Goal: Task Accomplishment & Management: Manage account settings

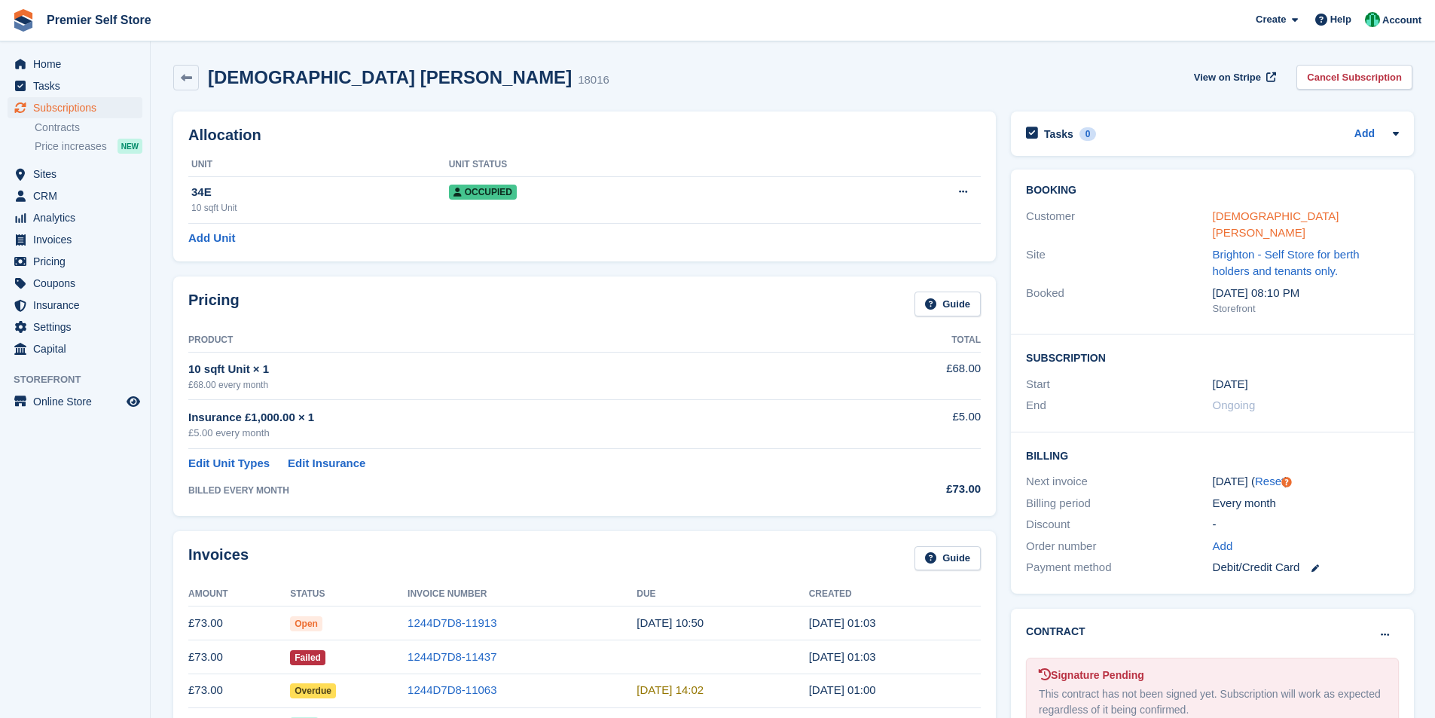
click at [1292, 214] on link "Iraqi Mohammad Atif" at bounding box center [1276, 224] width 127 height 30
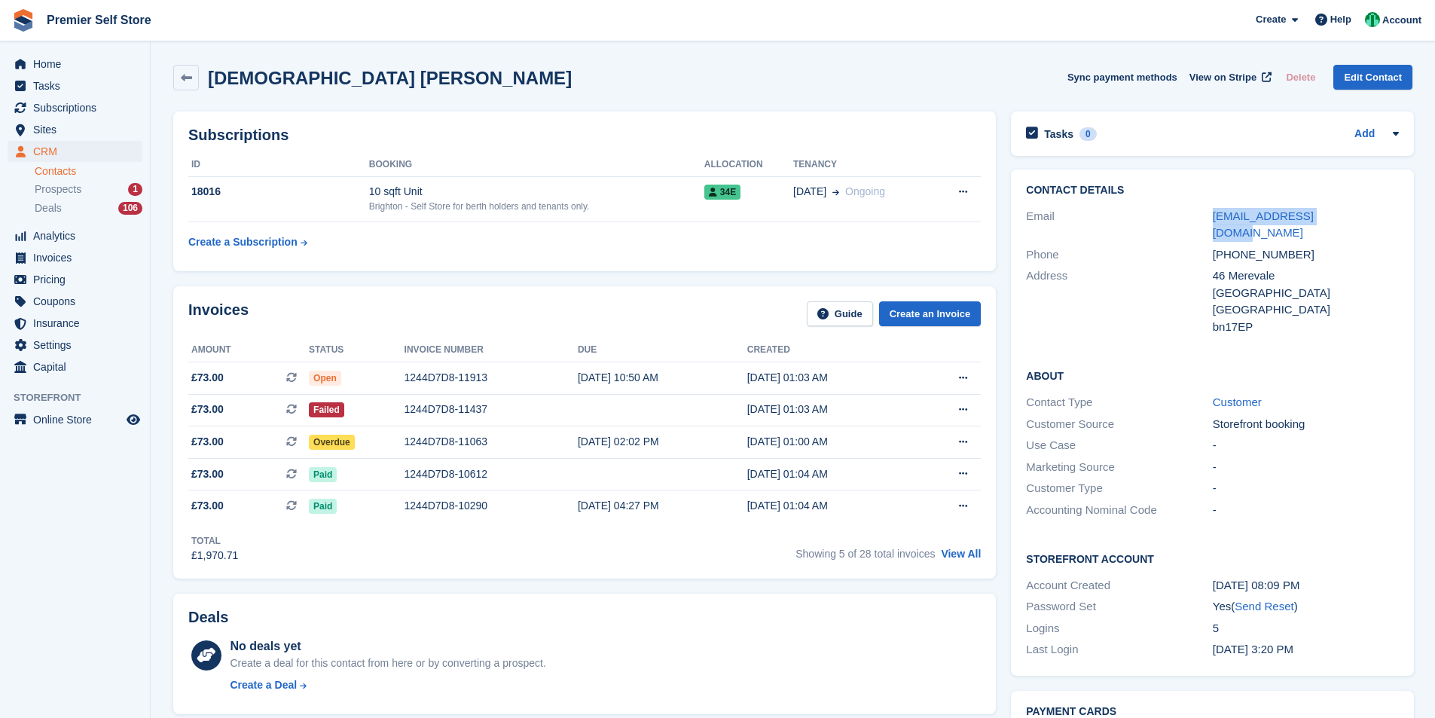
drag, startPoint x: 1205, startPoint y: 218, endPoint x: 1330, endPoint y: 217, distance: 125.1
click at [1330, 217] on div "Email atif.atif14@yahoo.com" at bounding box center [1212, 225] width 373 height 38
copy div "atif.atif14@yahoo.com"
drag, startPoint x: 1330, startPoint y: 231, endPoint x: 1338, endPoint y: 224, distance: 9.6
click at [1331, 246] on div "+447310272911" at bounding box center [1306, 254] width 186 height 17
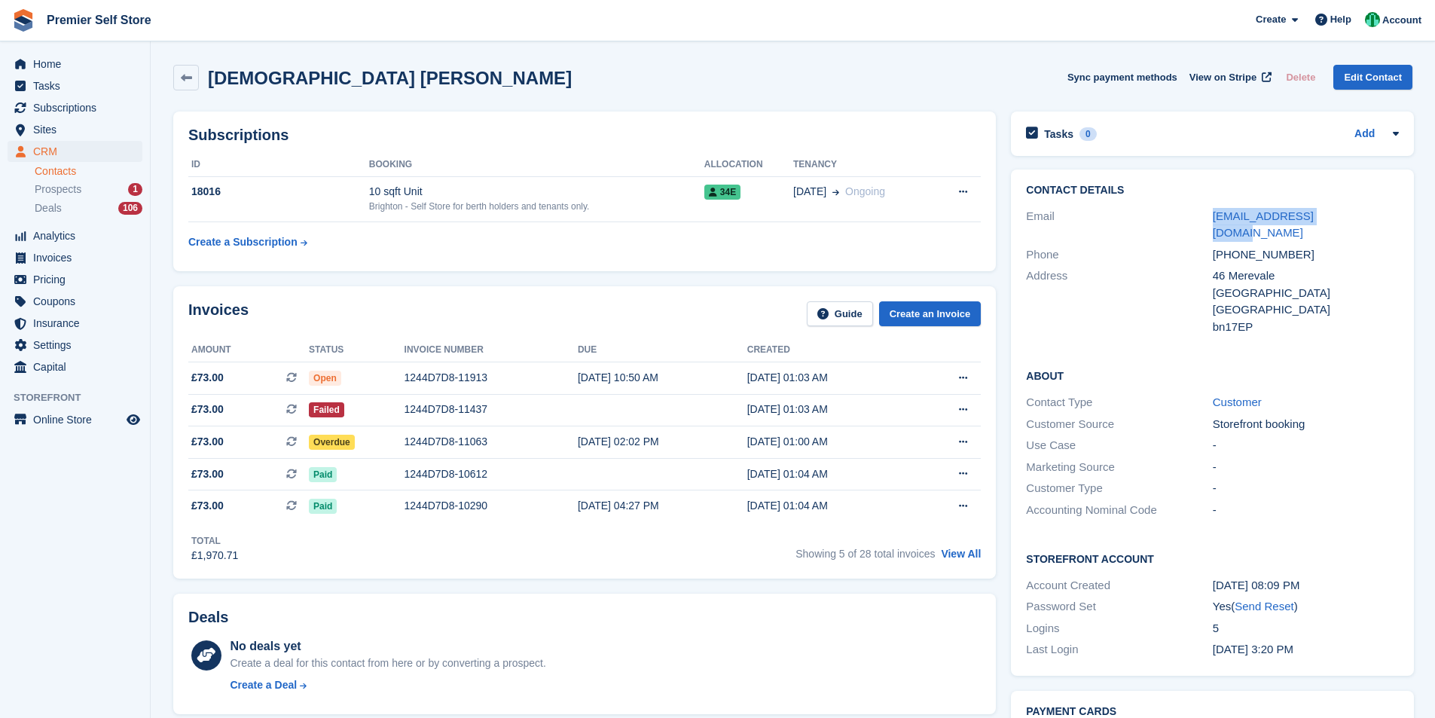
drag, startPoint x: 1344, startPoint y: 220, endPoint x: 1209, endPoint y: 215, distance: 134.9
click at [1209, 215] on div "Email atif.atif14@yahoo.com" at bounding box center [1212, 225] width 373 height 38
copy div "[EMAIL_ADDRESS][DOMAIN_NAME]"
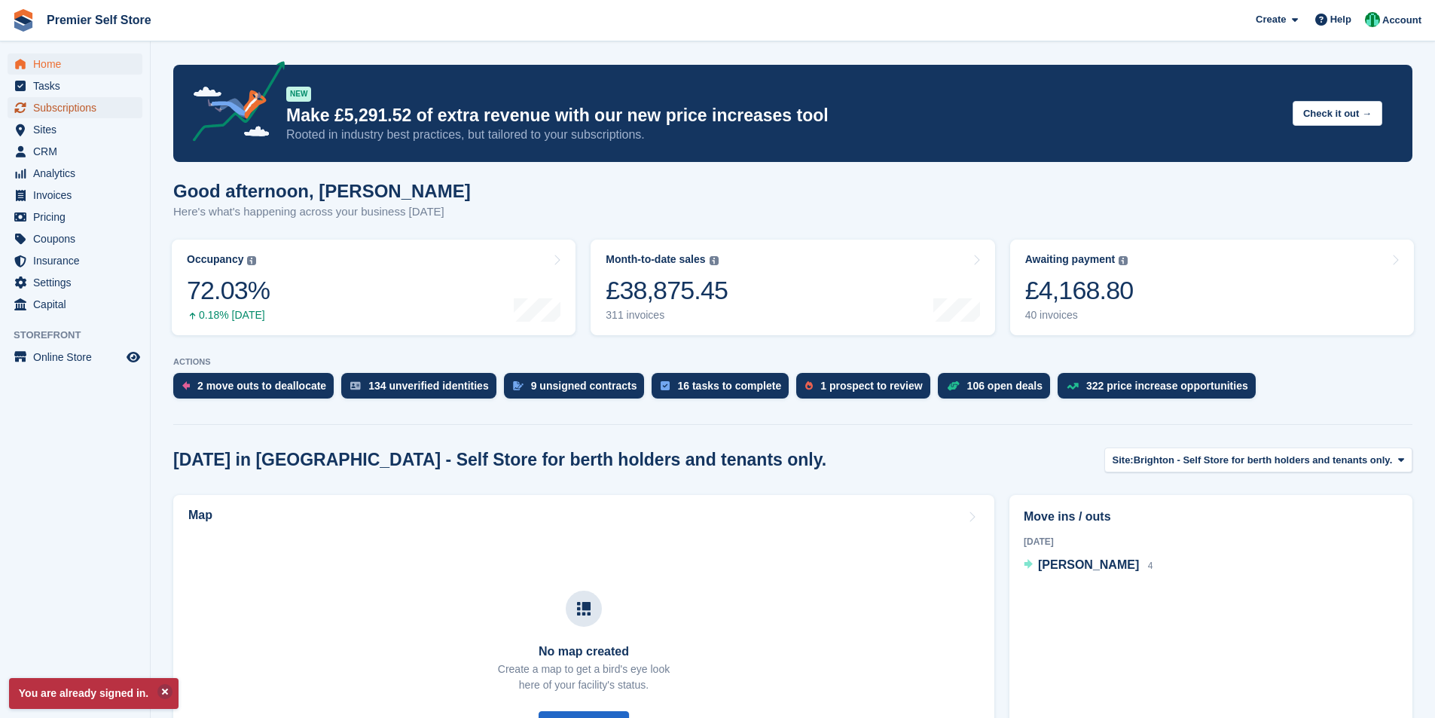
click at [53, 113] on span "Subscriptions" at bounding box center [78, 107] width 90 height 21
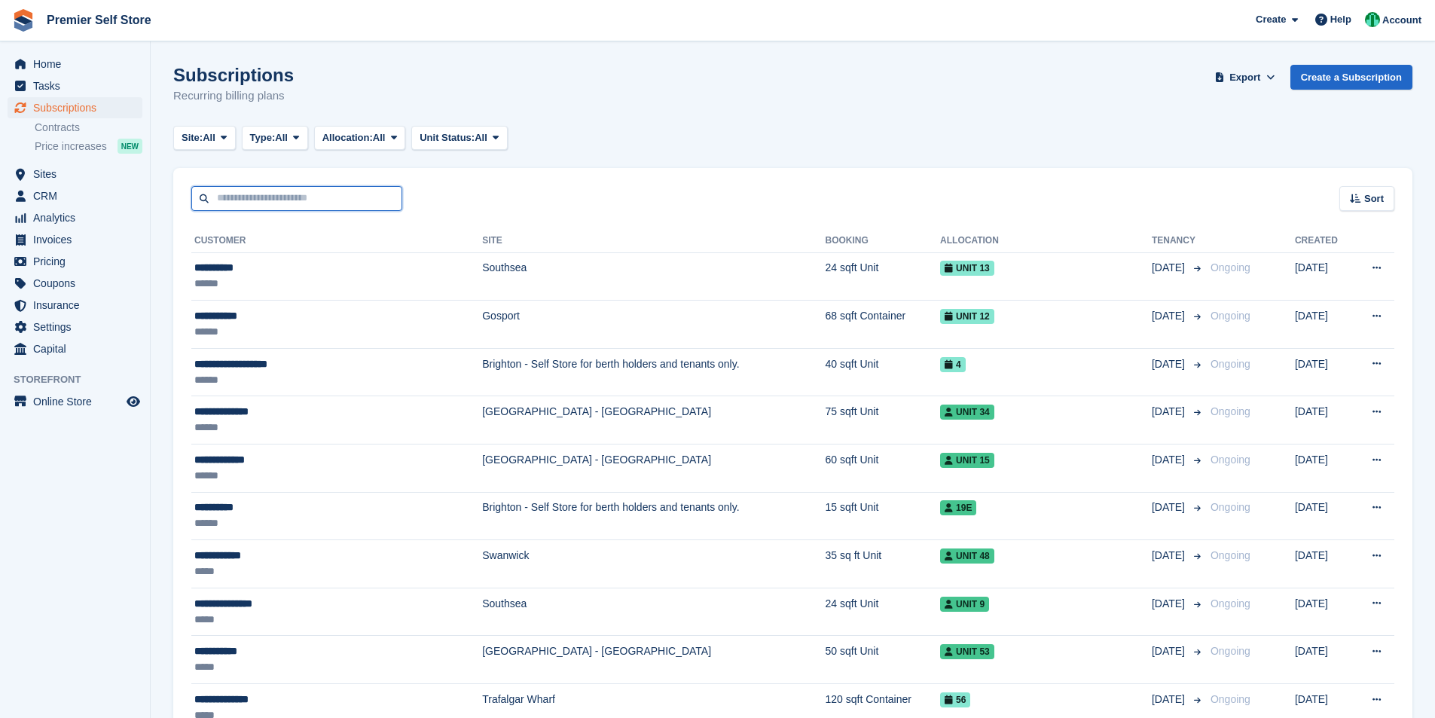
click at [310, 197] on input "text" at bounding box center [296, 198] width 211 height 25
paste input "**********"
click at [312, 200] on input "text" at bounding box center [296, 198] width 211 height 25
type input "**********"
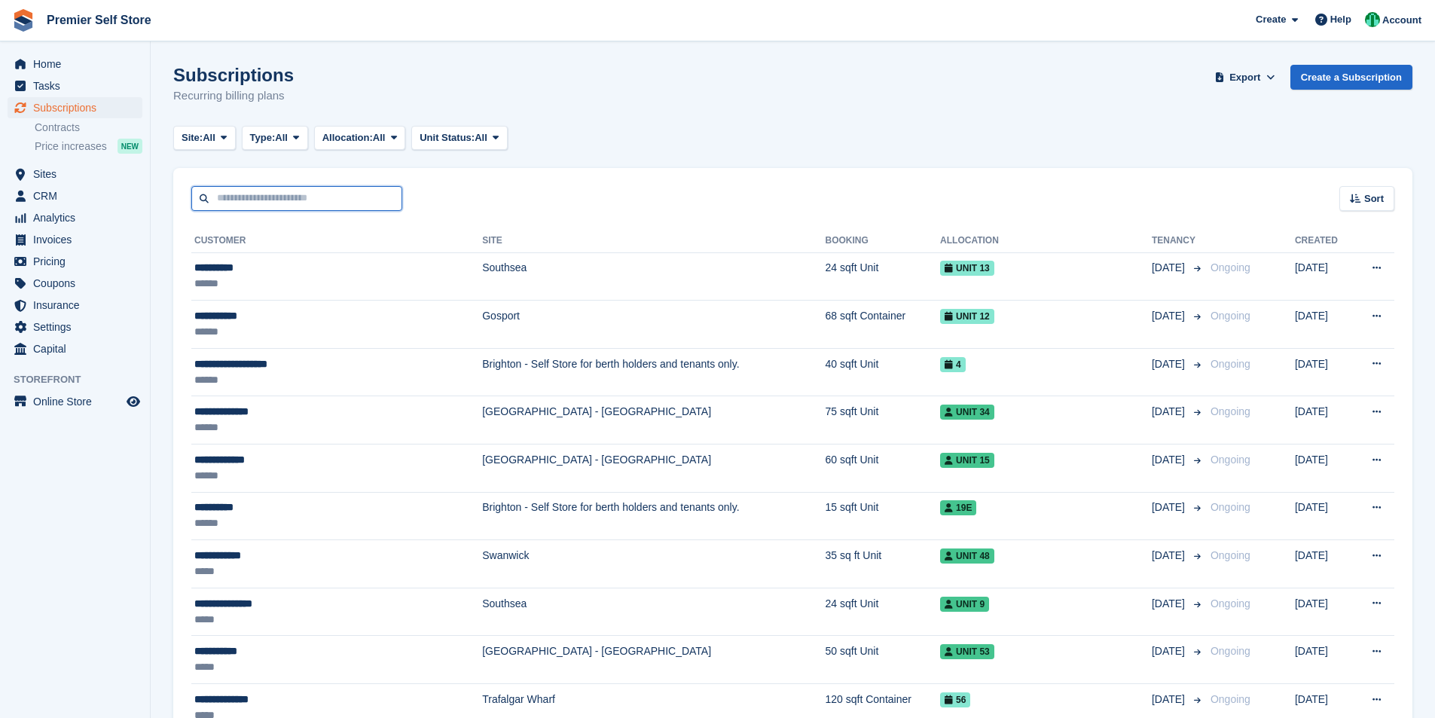
scroll to position [0, 0]
type input "****"
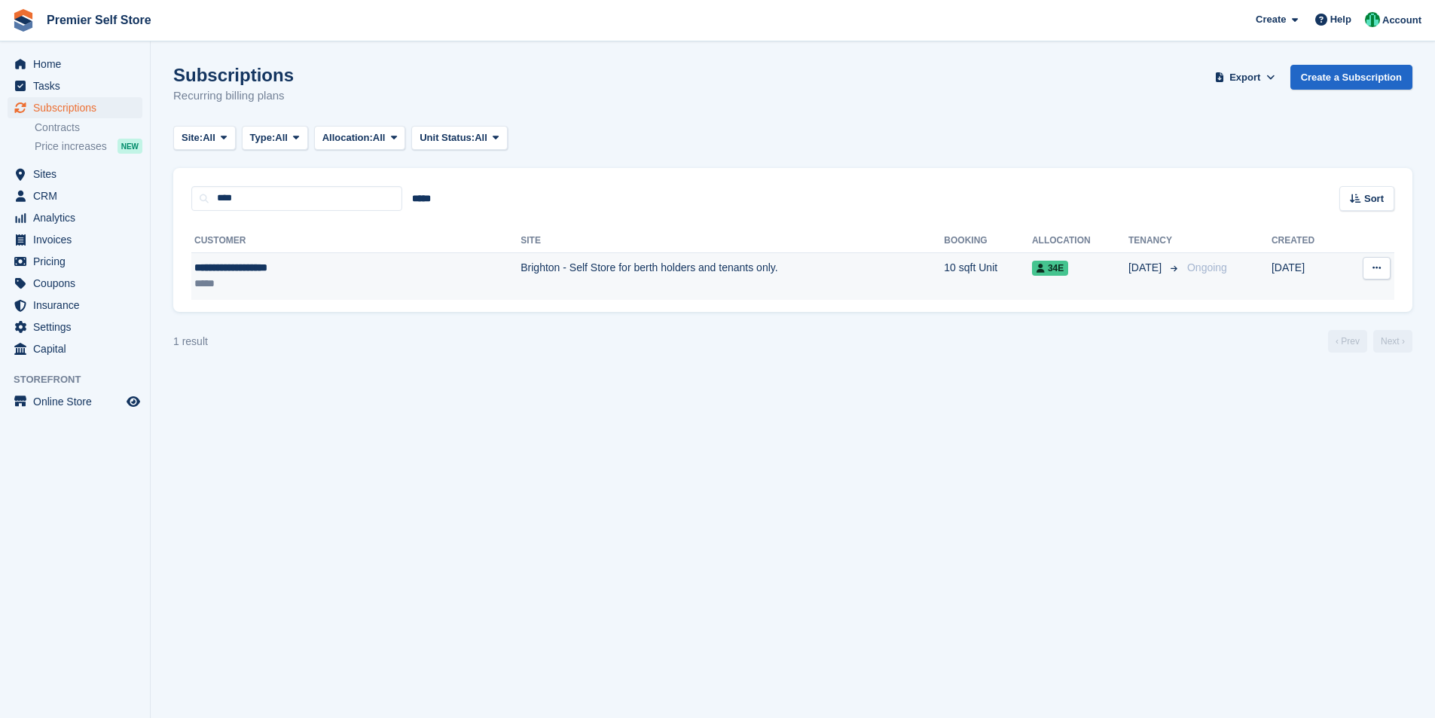
click at [521, 264] on td "Brighton - Self Store for berth holders and tenants only." at bounding box center [732, 275] width 423 height 47
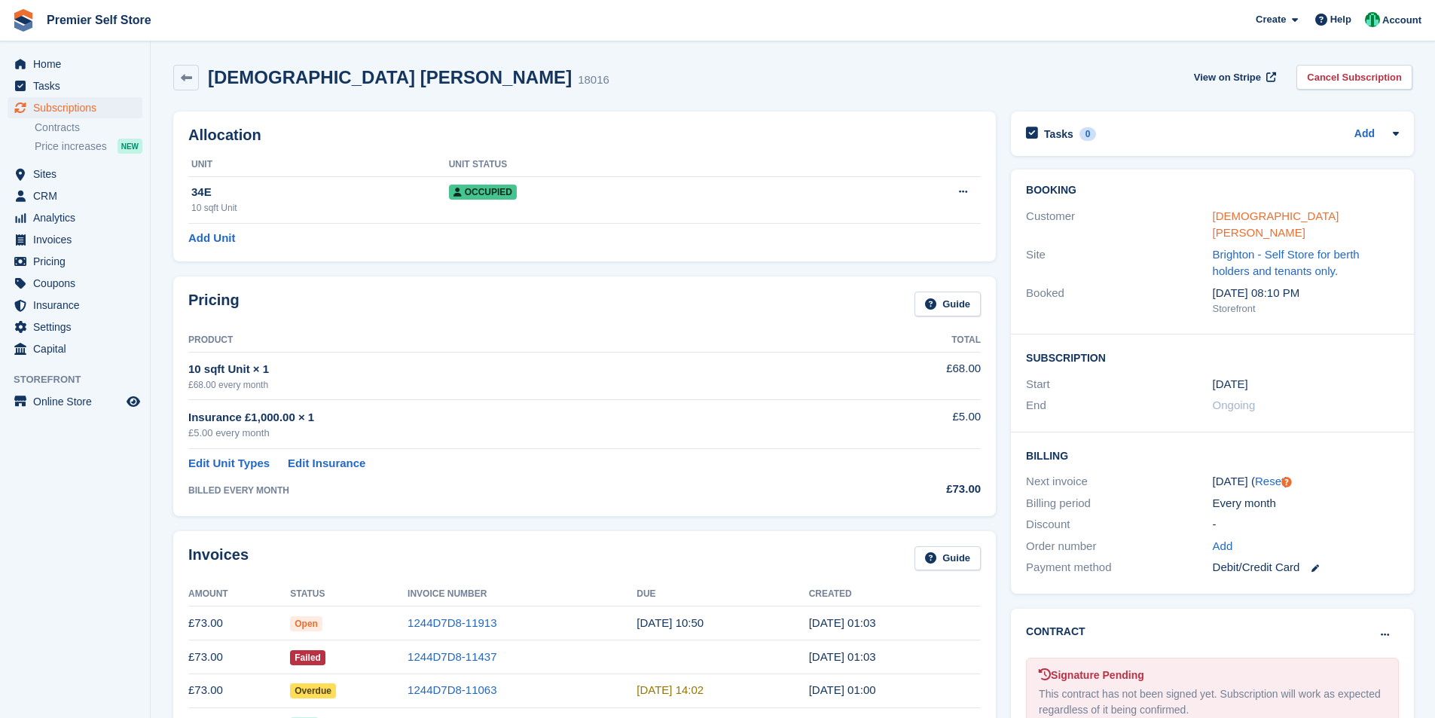
click at [1267, 213] on link "[DEMOGRAPHIC_DATA] [PERSON_NAME]" at bounding box center [1276, 224] width 127 height 30
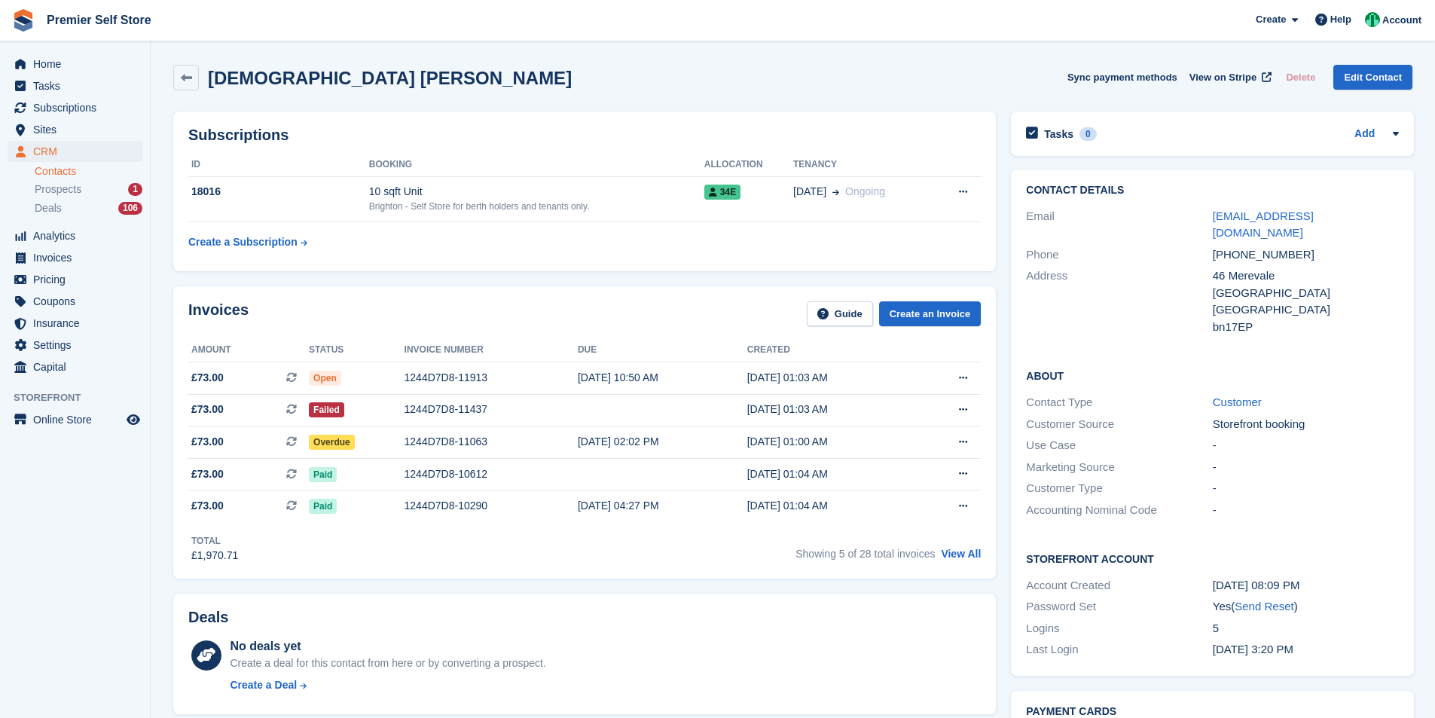
click at [1267, 213] on link "atif.atif14@yahoo.com" at bounding box center [1263, 224] width 101 height 30
drag, startPoint x: 417, startPoint y: 73, endPoint x: 203, endPoint y: 79, distance: 214.0
click at [203, 79] on div "Iraqi Mohammad Atif Sync payment methods View on Stripe Delete Edit Contact" at bounding box center [792, 78] width 1239 height 26
copy h2 "Iraqi Mohammad Atif"
click at [434, 405] on div "1244D7D8-11437" at bounding box center [491, 410] width 173 height 16
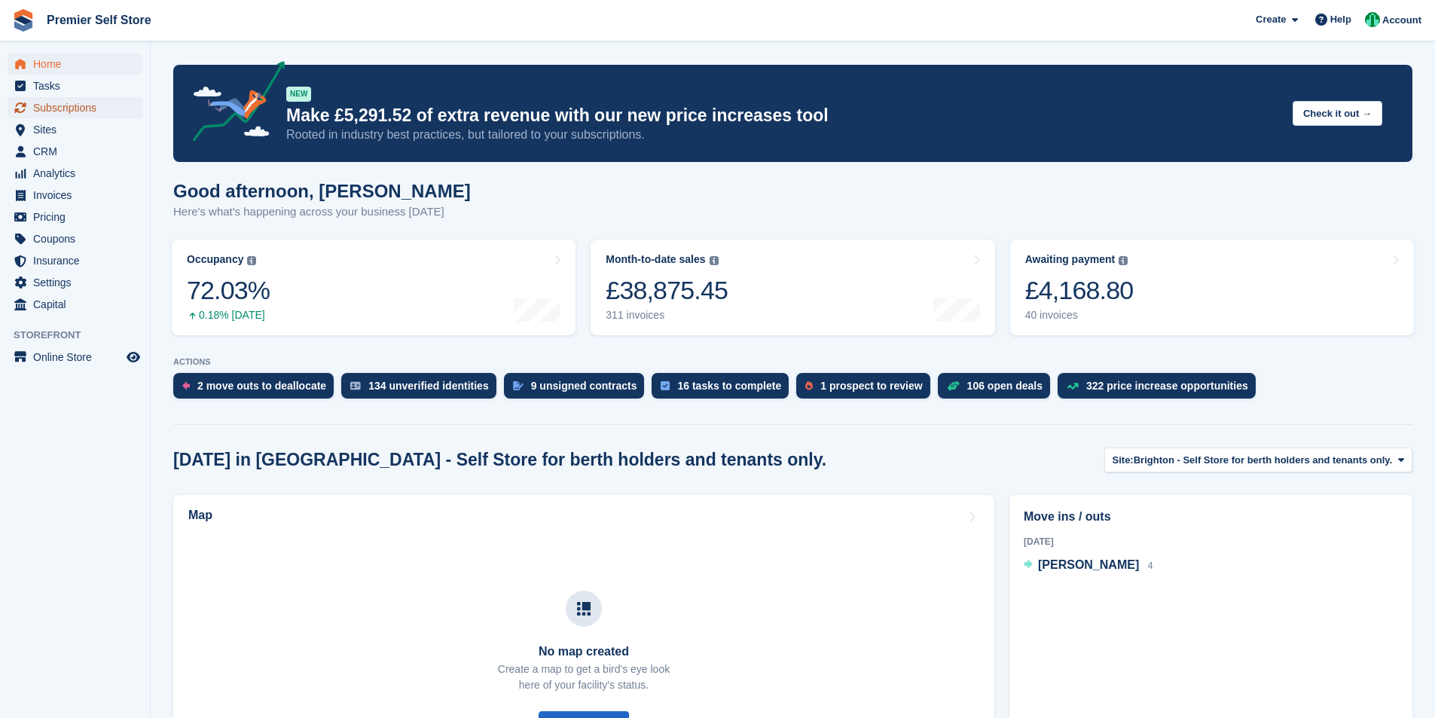
click at [86, 105] on span "Subscriptions" at bounding box center [78, 107] width 90 height 21
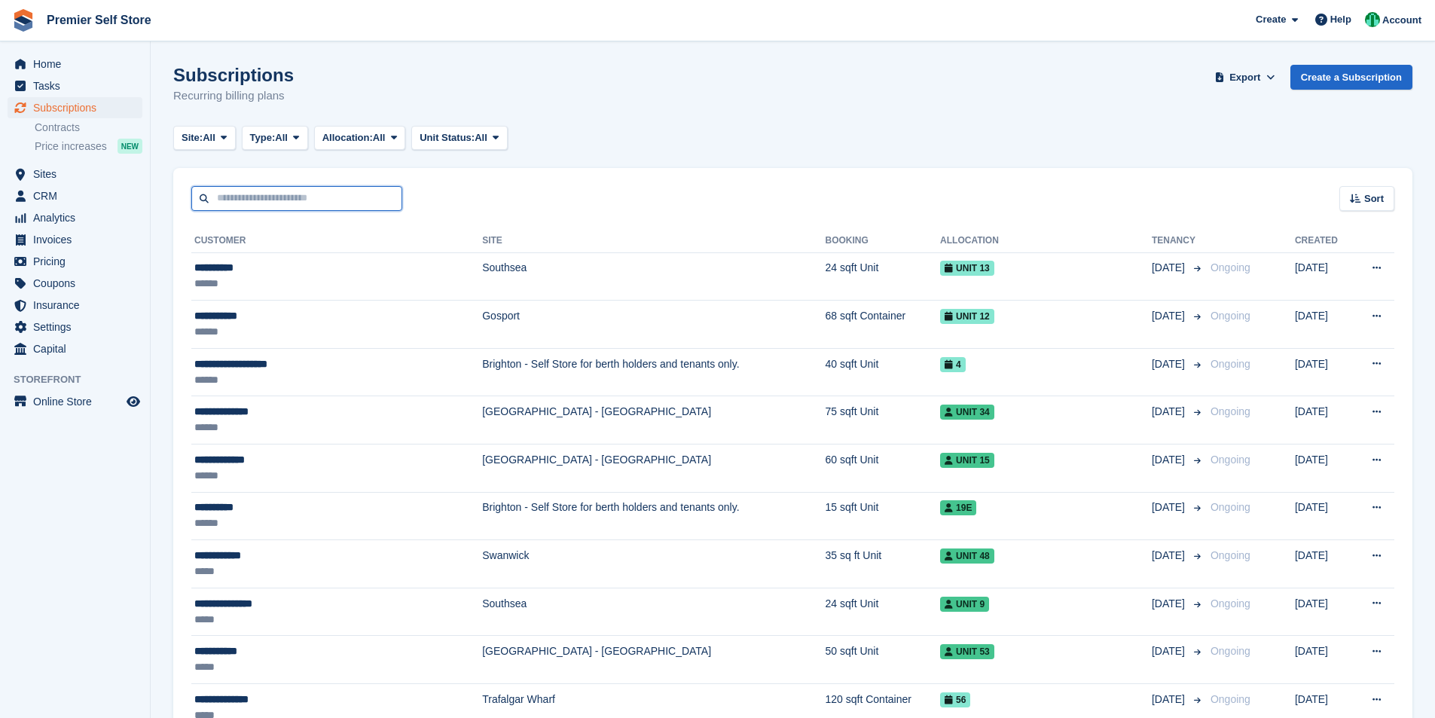
click at [264, 197] on input "text" at bounding box center [296, 198] width 211 height 25
type input "****"
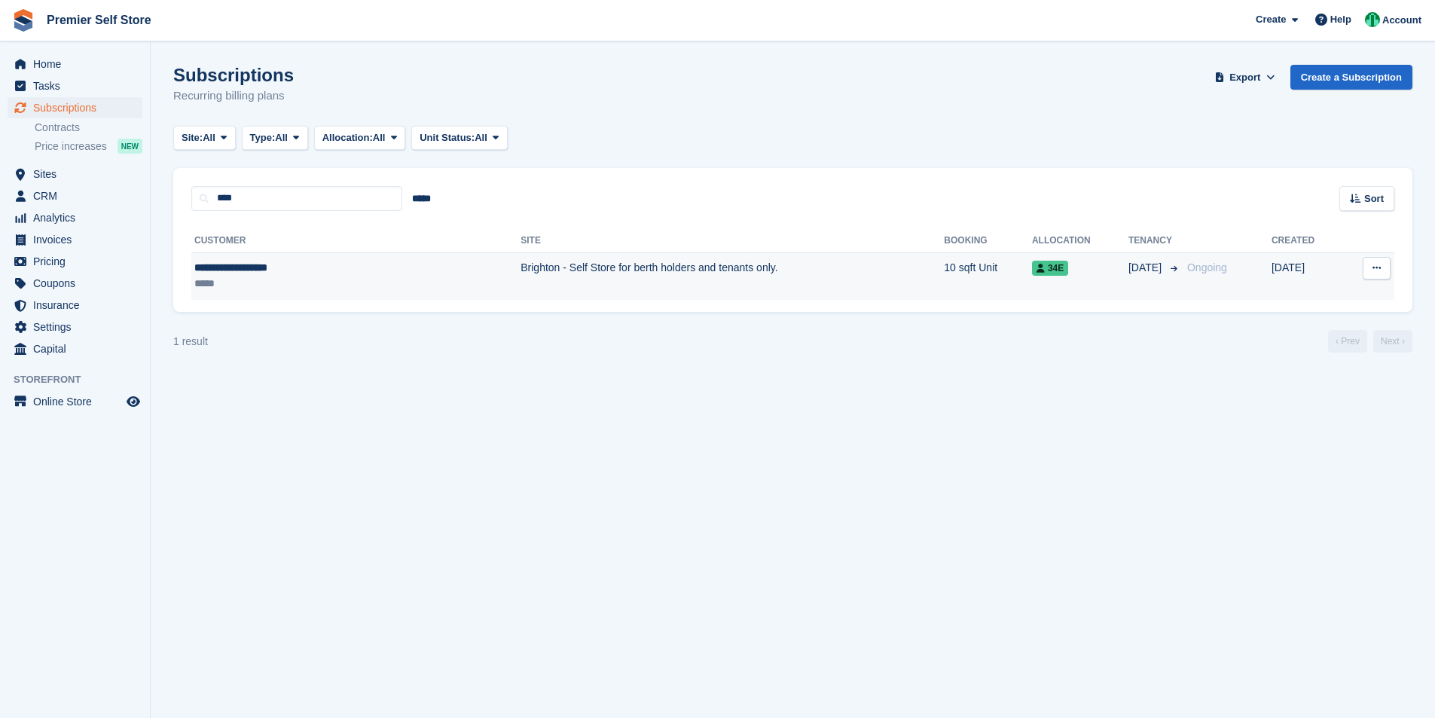
click at [282, 263] on div "**********" at bounding box center [292, 268] width 197 height 16
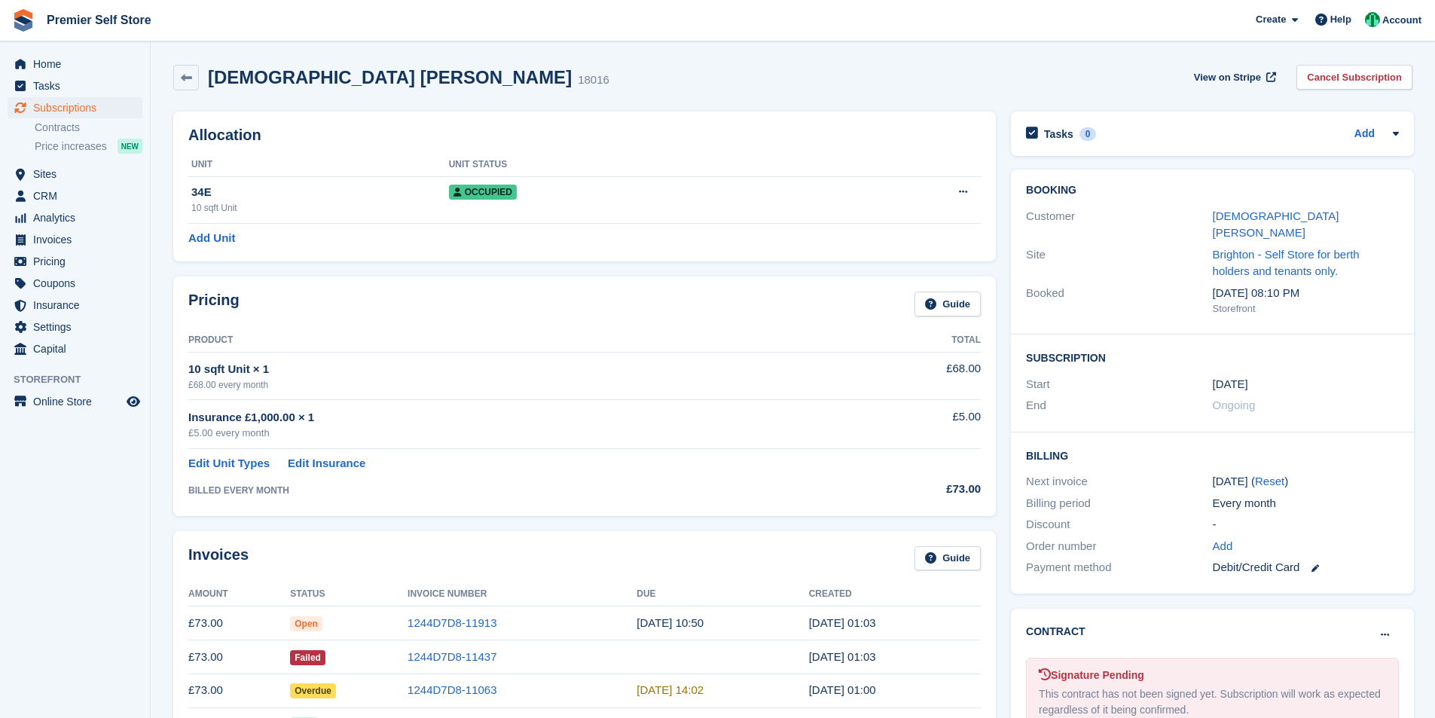
scroll to position [151, 0]
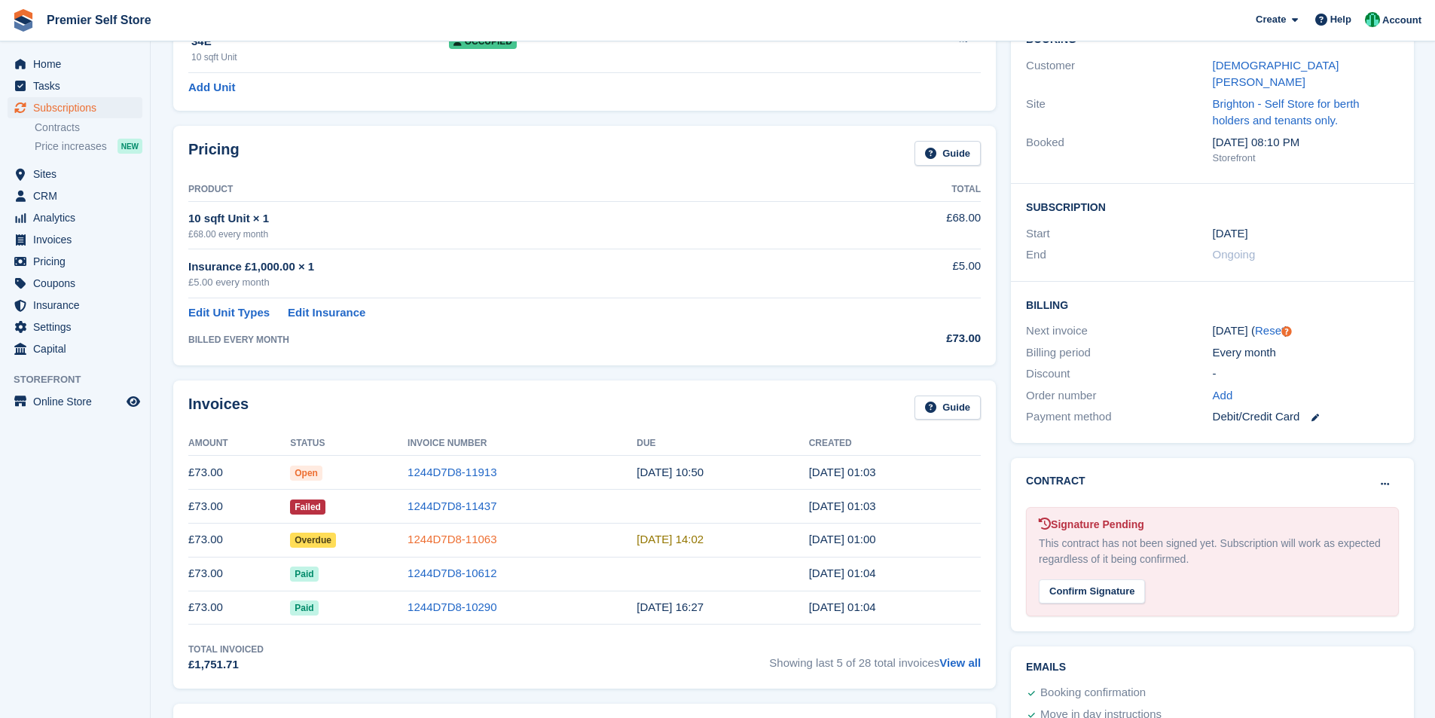
click at [456, 543] on link "1244D7D8-11063" at bounding box center [452, 539] width 89 height 13
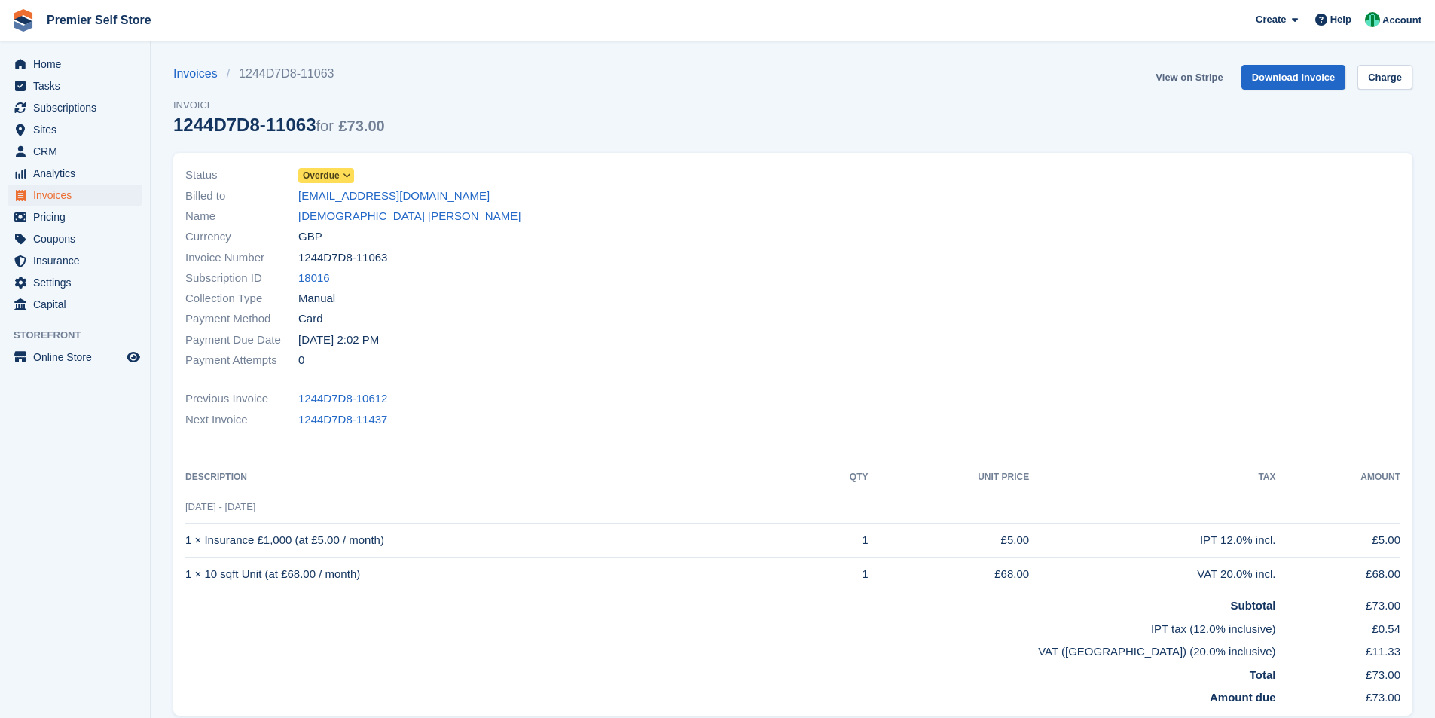
click at [1202, 72] on link "View on Stripe" at bounding box center [1189, 77] width 79 height 25
click at [347, 221] on link "[DEMOGRAPHIC_DATA] [PERSON_NAME]" at bounding box center [409, 216] width 222 height 17
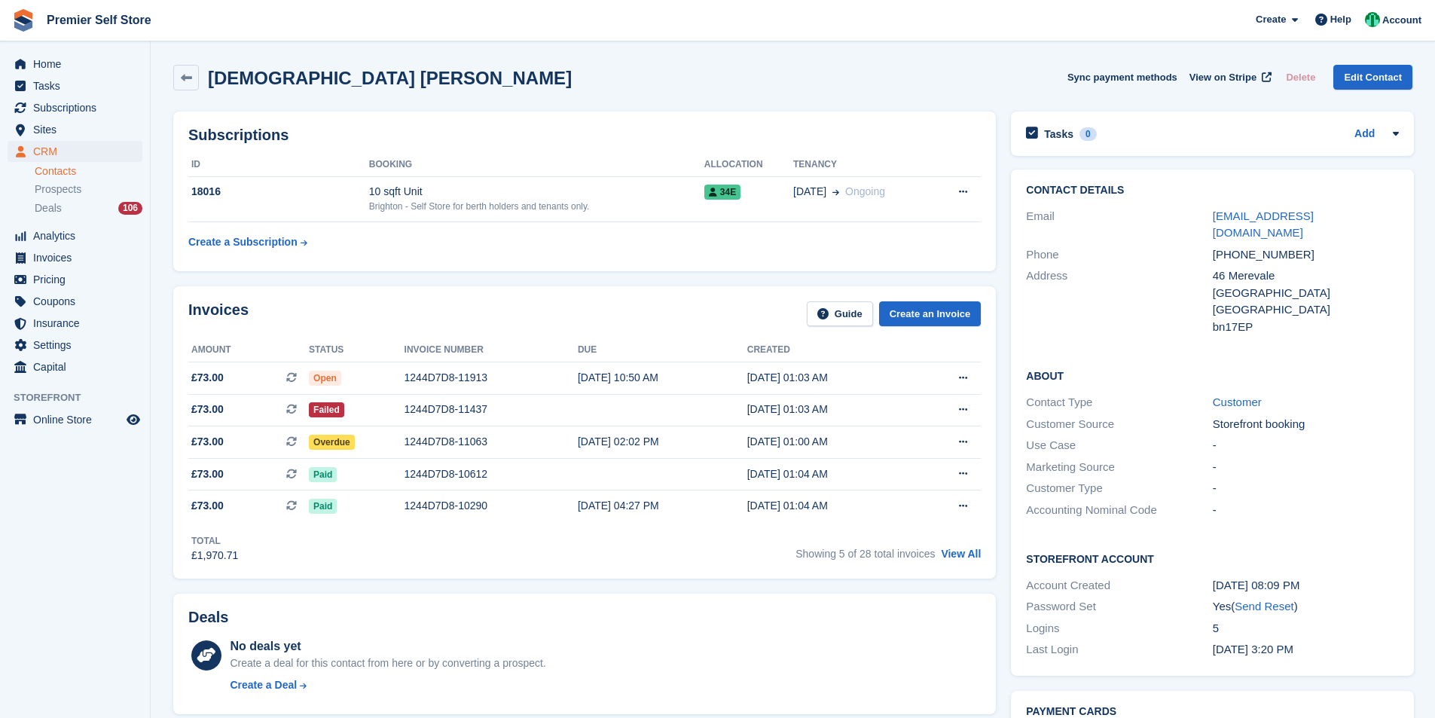
scroll to position [377, 0]
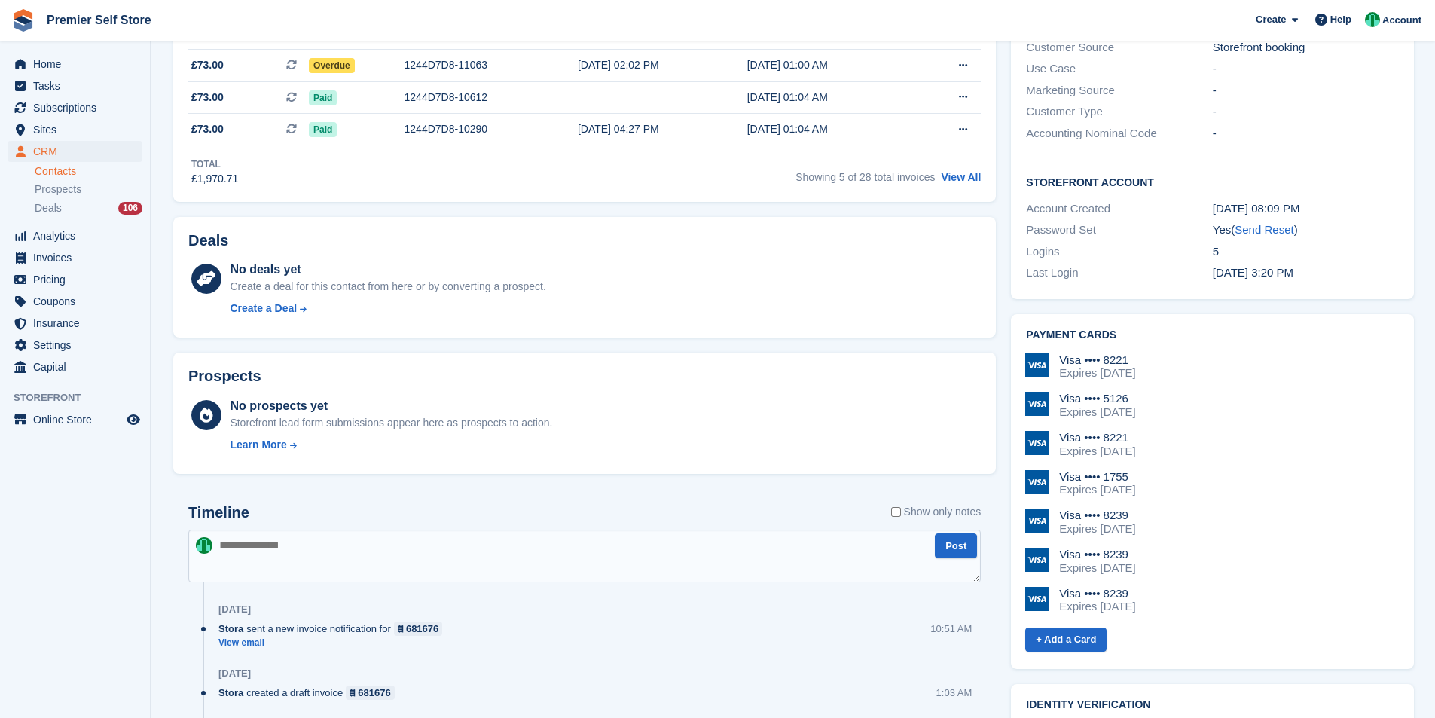
click at [469, 551] on textarea at bounding box center [584, 556] width 792 height 53
paste textarea "**********"
type textarea "**********"
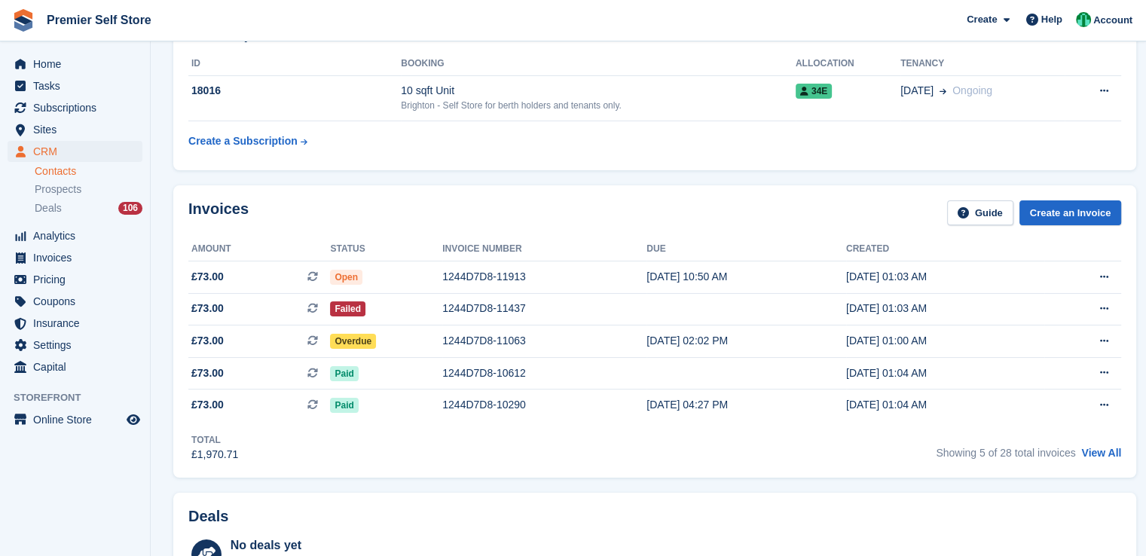
scroll to position [0, 0]
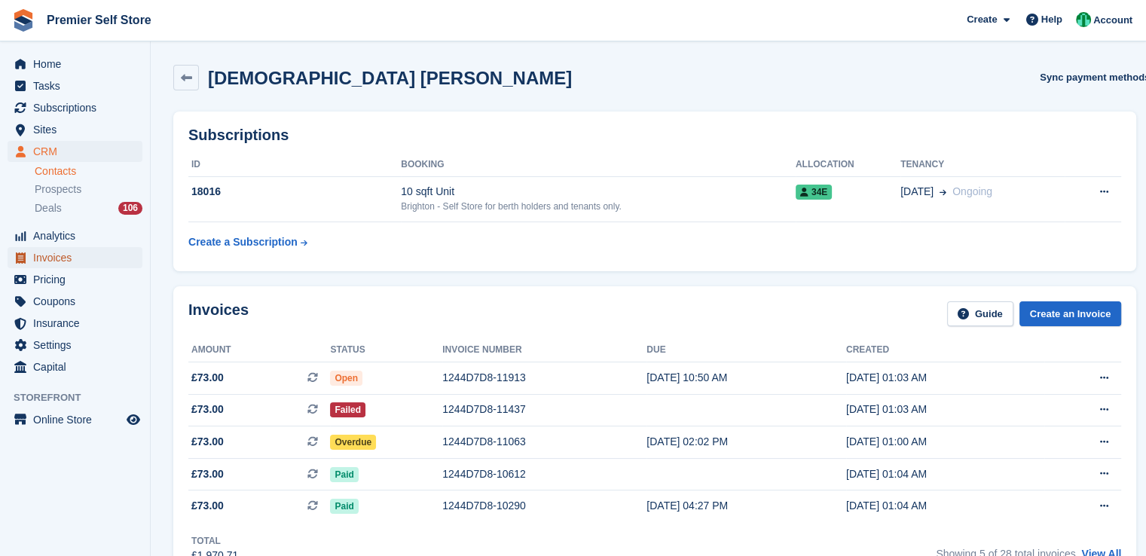
click at [68, 259] on span "Invoices" at bounding box center [78, 257] width 90 height 21
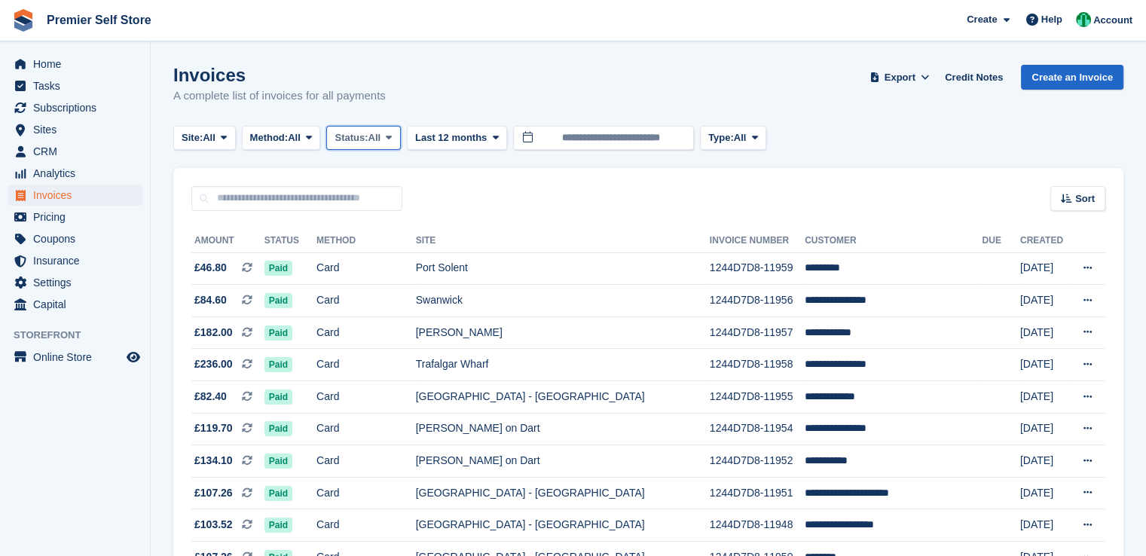
click at [392, 135] on icon at bounding box center [389, 138] width 6 height 10
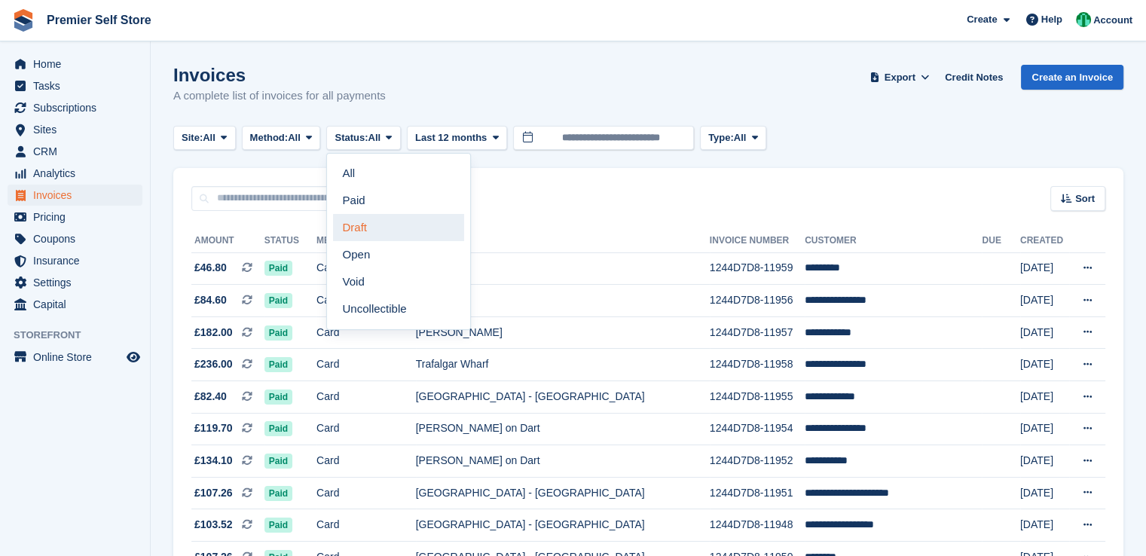
click at [389, 231] on link "Draft" at bounding box center [398, 227] width 131 height 27
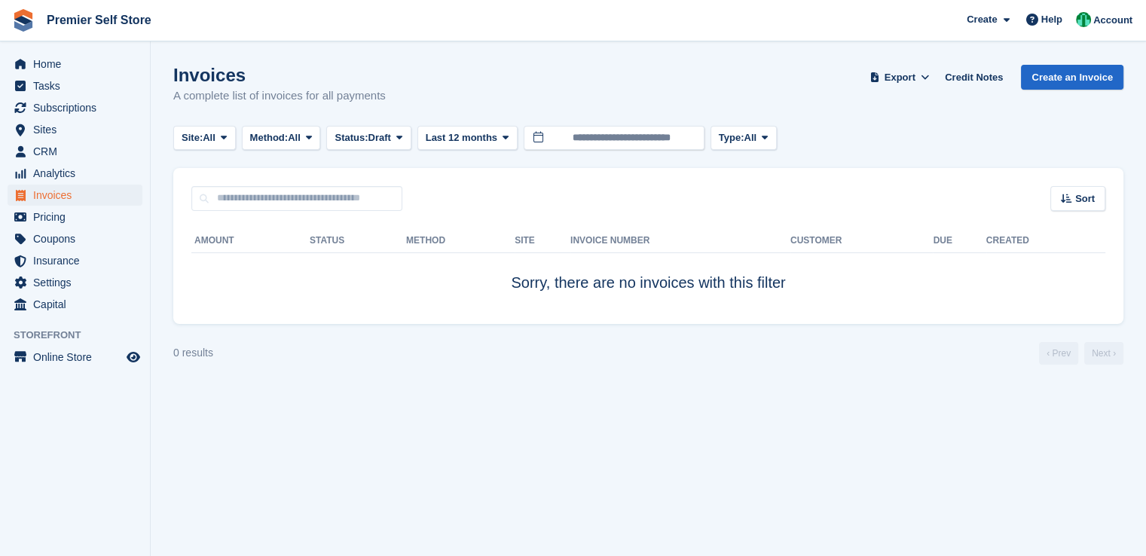
click at [322, 32] on span "Premier Self Store Create Subscription Invoice Contact Deal Discount Page Help …" at bounding box center [573, 20] width 1146 height 41
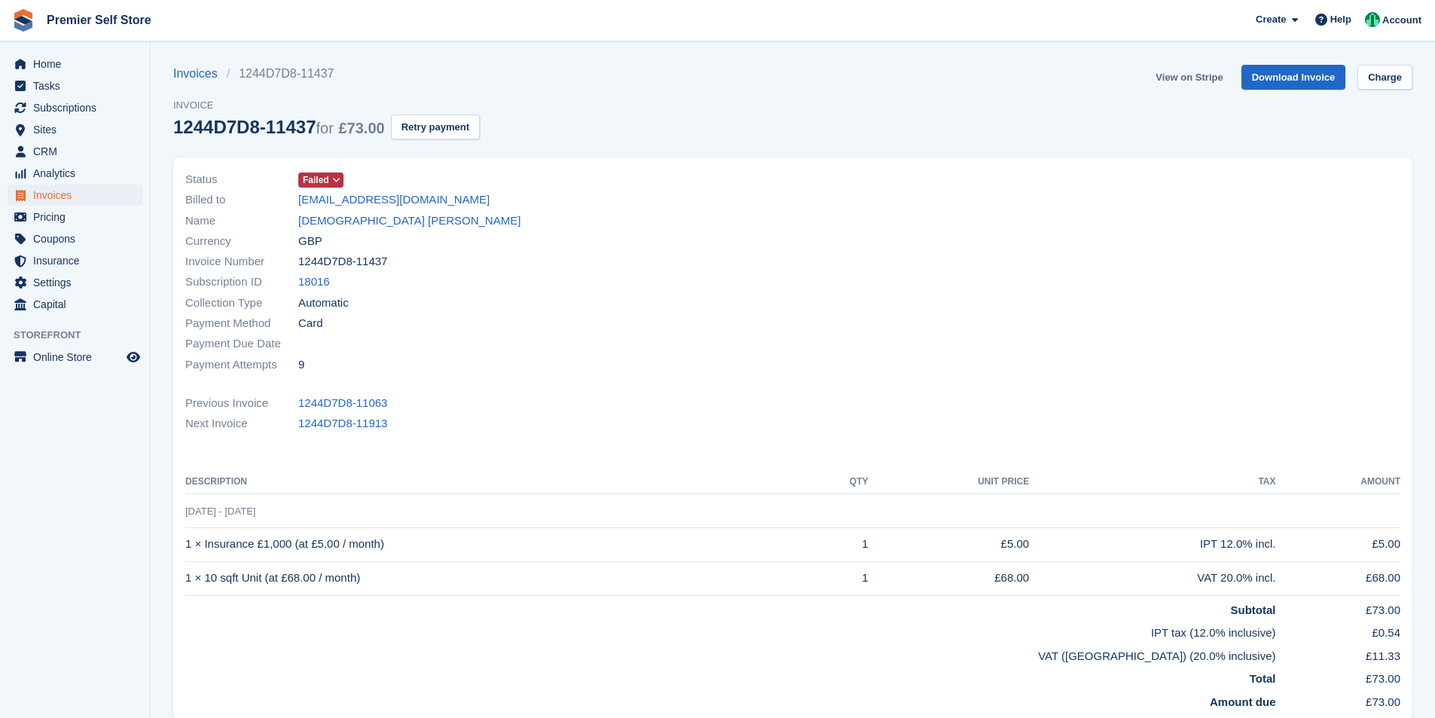
click at [1202, 76] on link "View on Stripe" at bounding box center [1189, 77] width 79 height 25
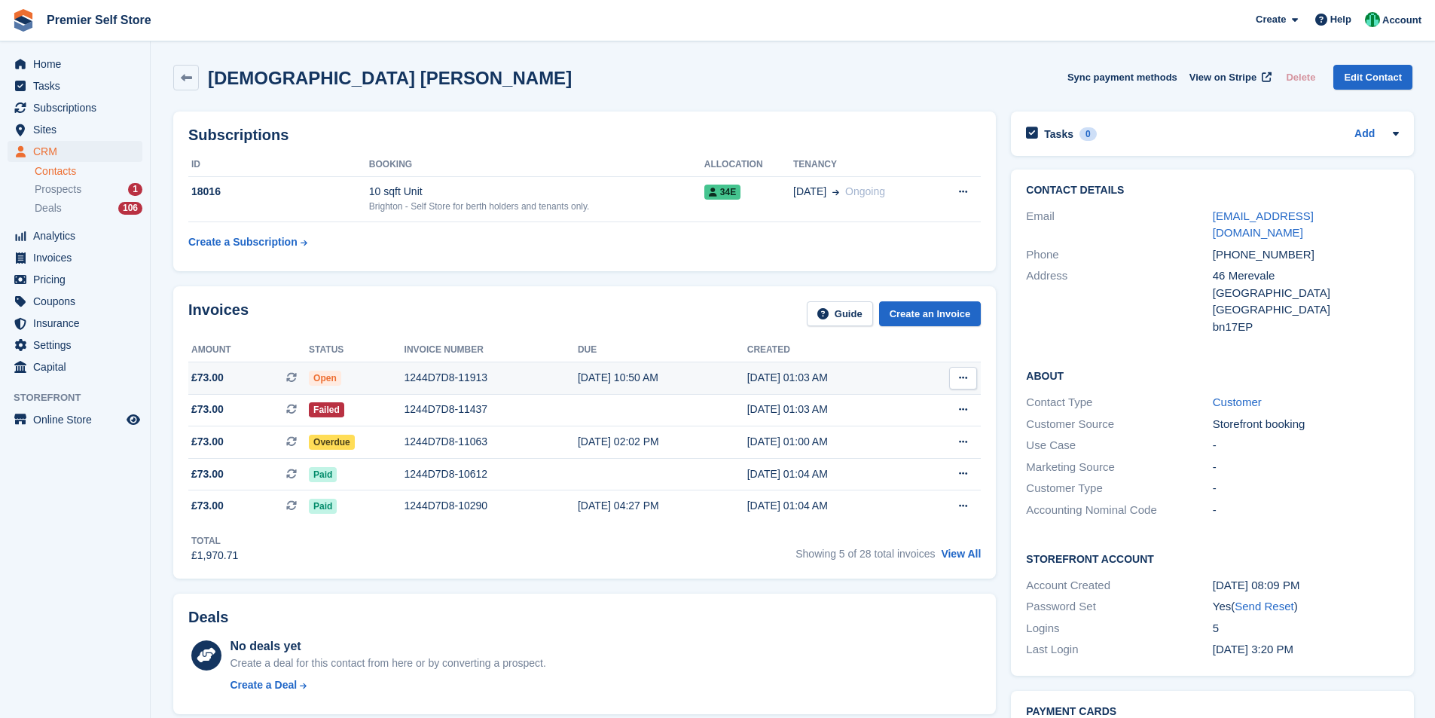
click at [425, 380] on div "1244D7D8-11913" at bounding box center [491, 378] width 173 height 16
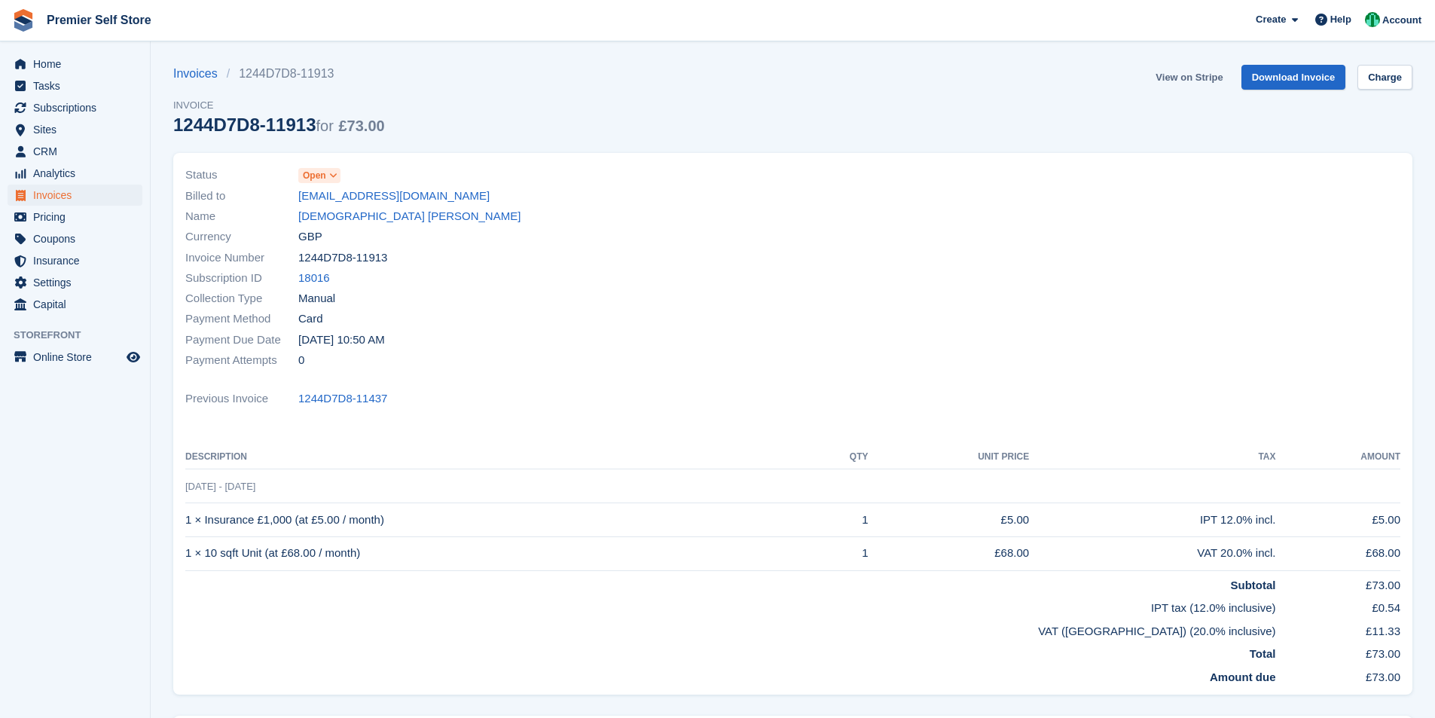
click at [1201, 77] on link "View on Stripe" at bounding box center [1189, 77] width 79 height 25
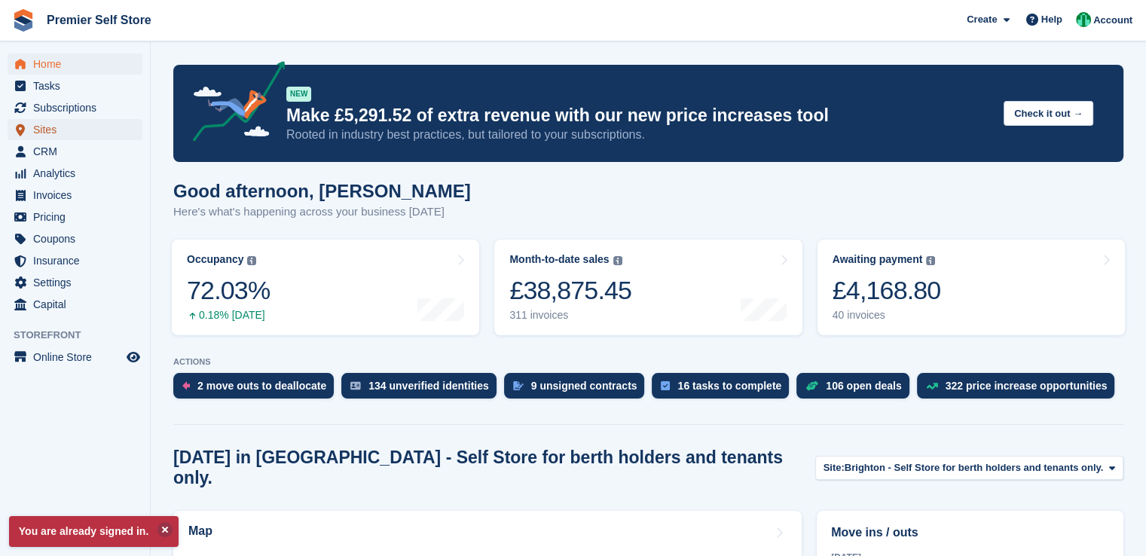
click at [54, 136] on span "Sites" at bounding box center [78, 129] width 90 height 21
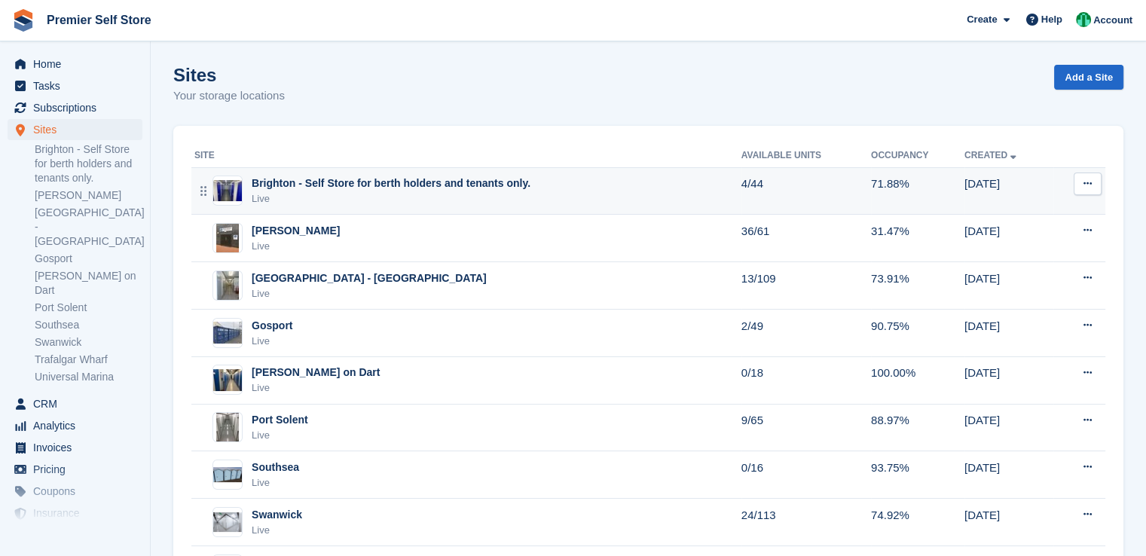
click at [313, 194] on div "Live" at bounding box center [391, 198] width 279 height 15
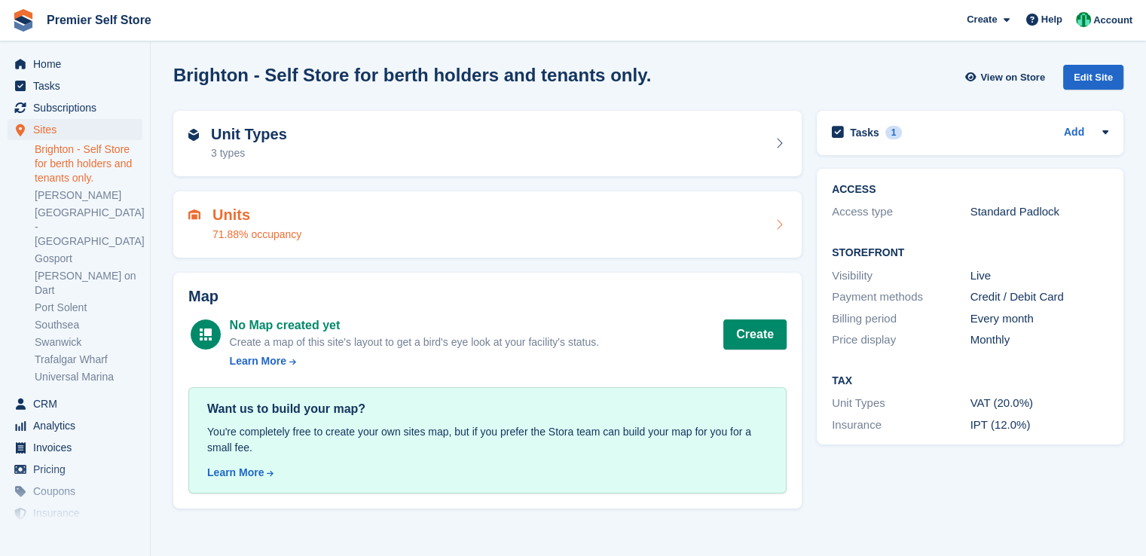
click at [346, 247] on div "Units 71.88% occupancy" at bounding box center [487, 224] width 628 height 66
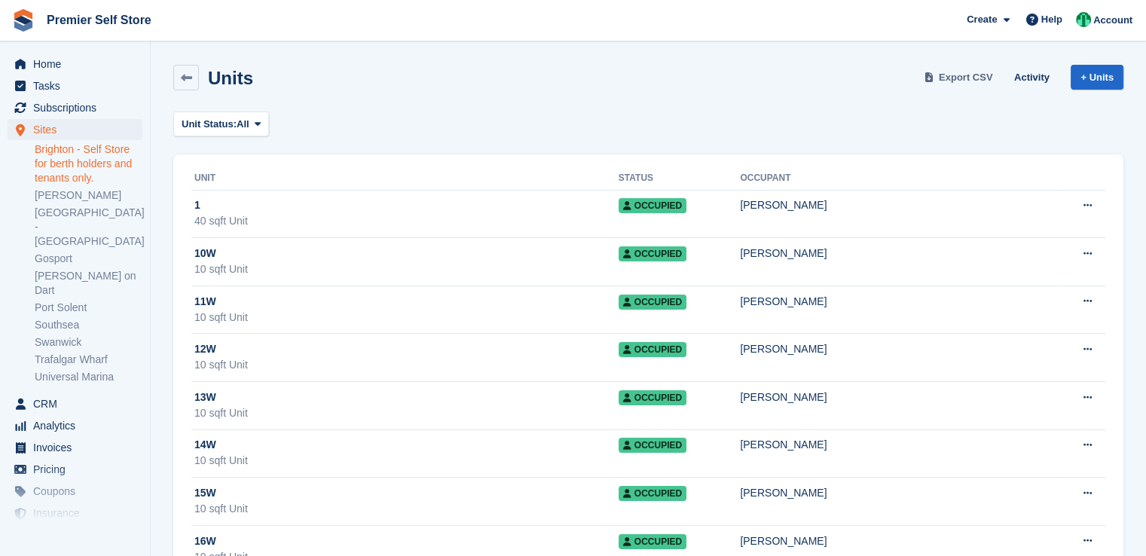
click at [968, 74] on span "Export CSV" at bounding box center [966, 77] width 54 height 15
click at [51, 130] on span "Sites" at bounding box center [78, 129] width 90 height 21
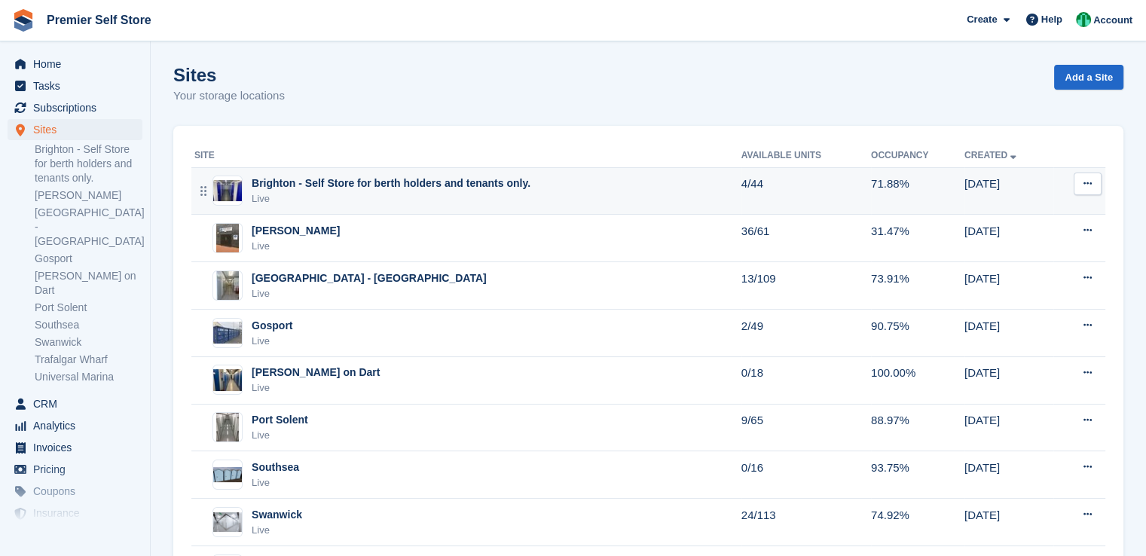
click at [304, 182] on div "Brighton - Self Store for berth holders and tenants only." at bounding box center [391, 184] width 279 height 16
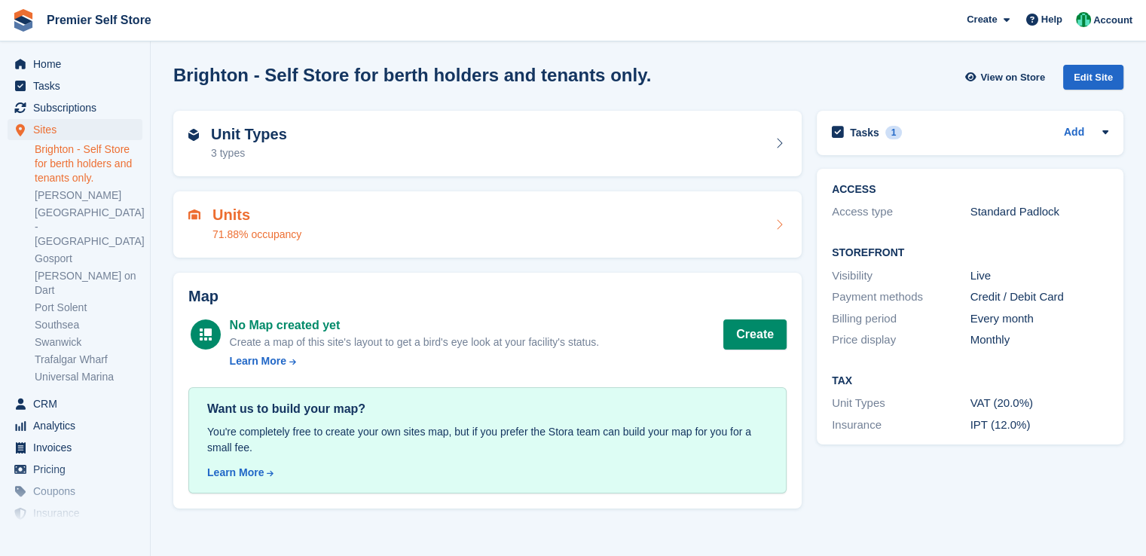
click at [588, 241] on div "Units 71.88% occupancy" at bounding box center [487, 224] width 598 height 36
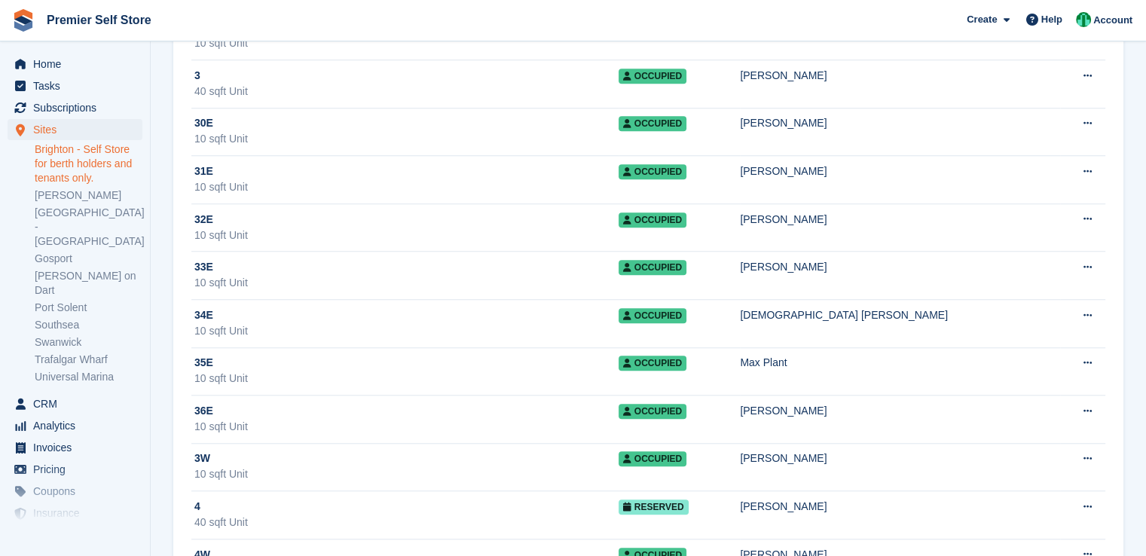
scroll to position [1770, 0]
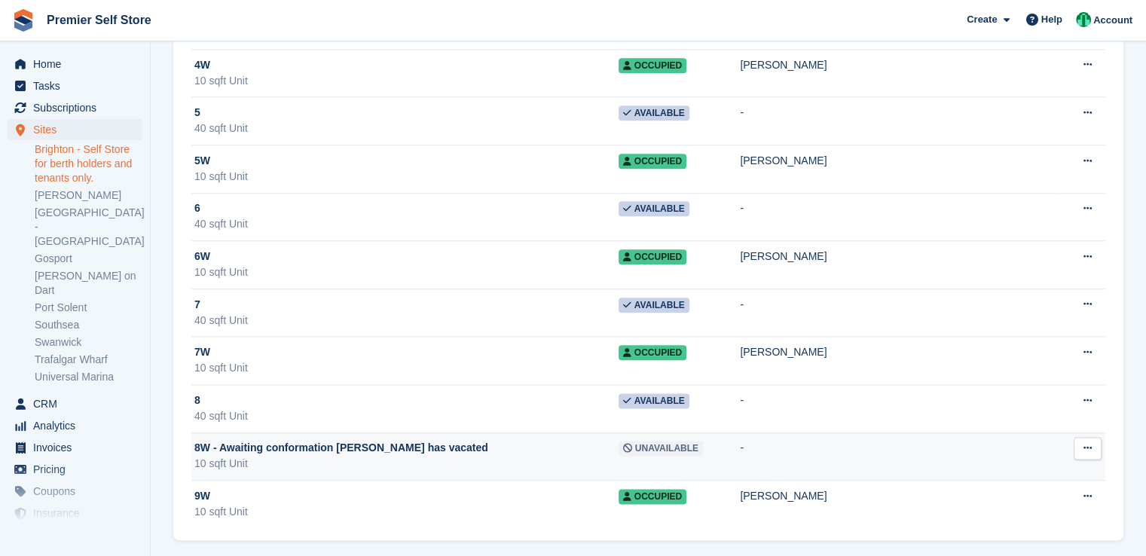
click at [563, 440] on div "8W - Awaiting conformation [PERSON_NAME] has vacated" at bounding box center [406, 448] width 424 height 16
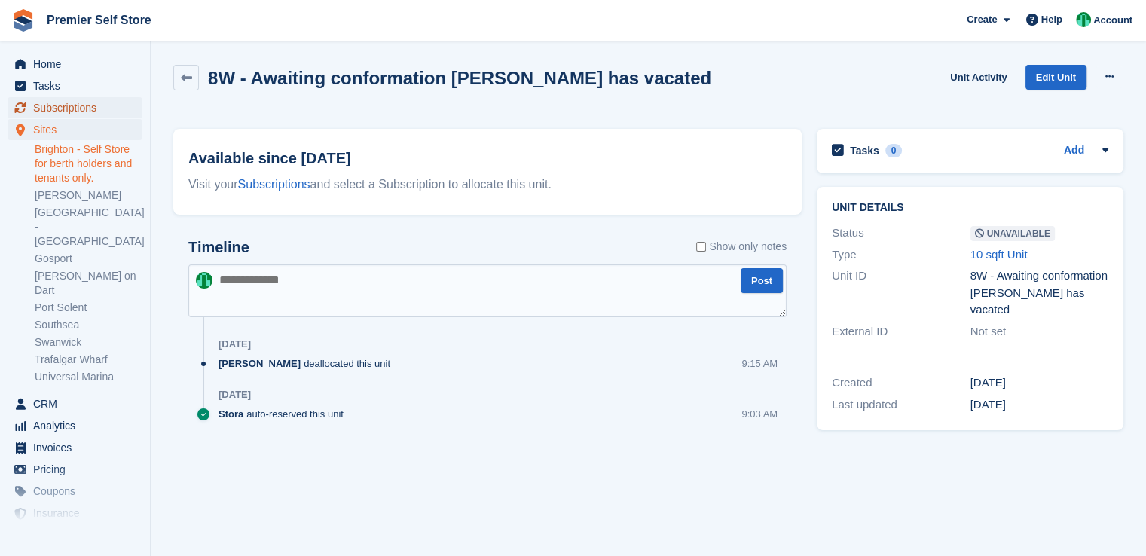
click at [94, 109] on span "Subscriptions" at bounding box center [78, 107] width 90 height 21
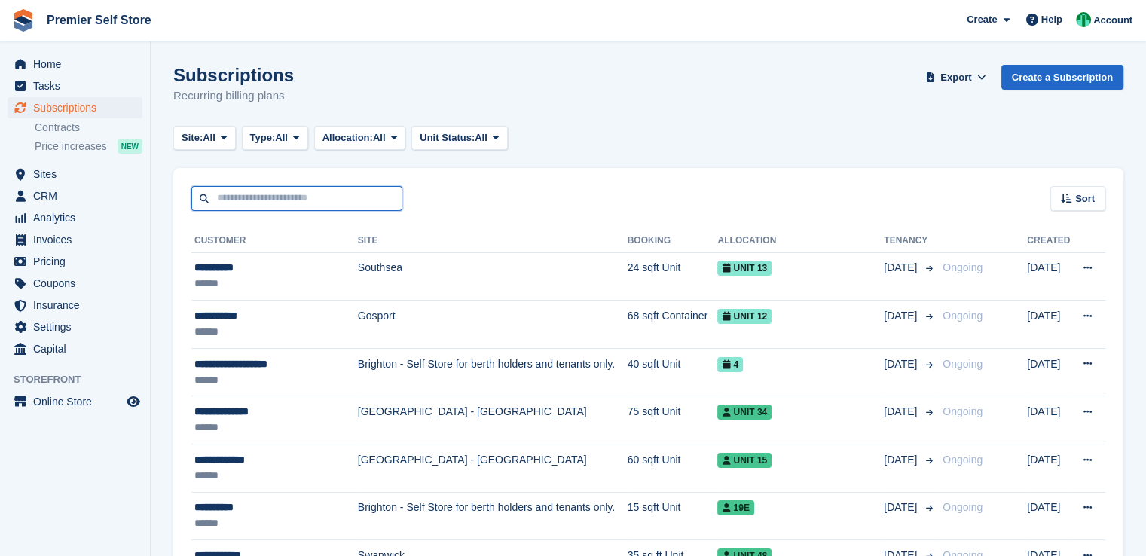
click at [331, 188] on input "text" at bounding box center [296, 198] width 211 height 25
type input "********"
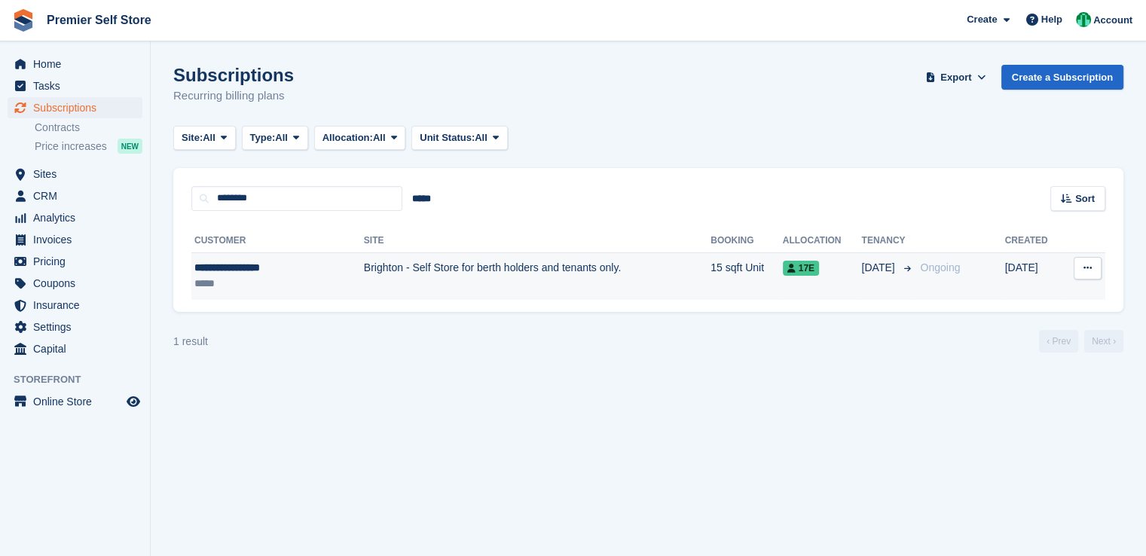
click at [422, 264] on td "Brighton - Self Store for berth holders and tenants only." at bounding box center [537, 275] width 347 height 47
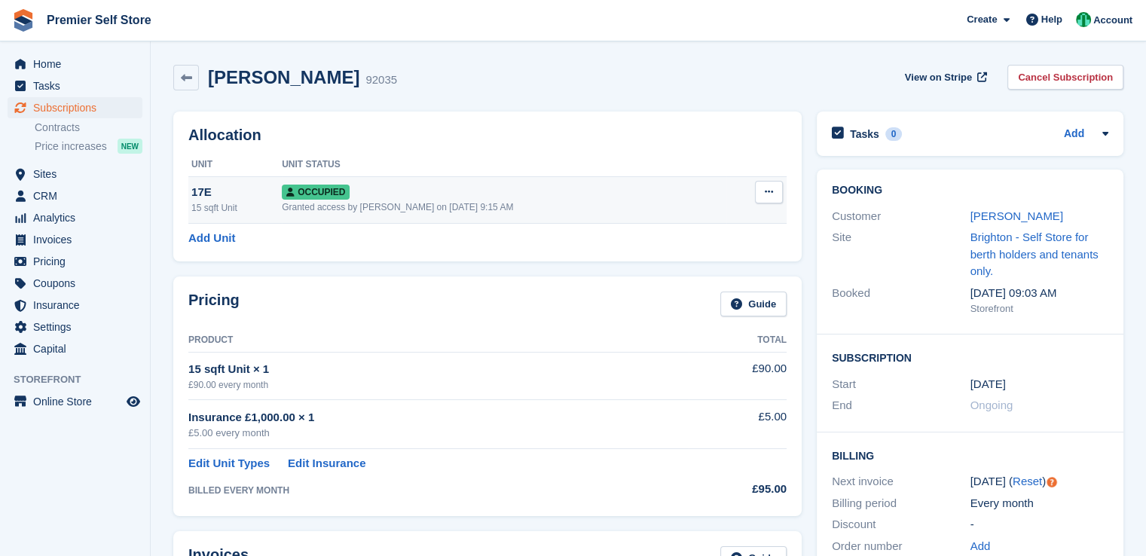
click at [501, 207] on div "Granted access by Millie Walcroft on 16th Jul, 9:15 AM" at bounding box center [504, 207] width 444 height 14
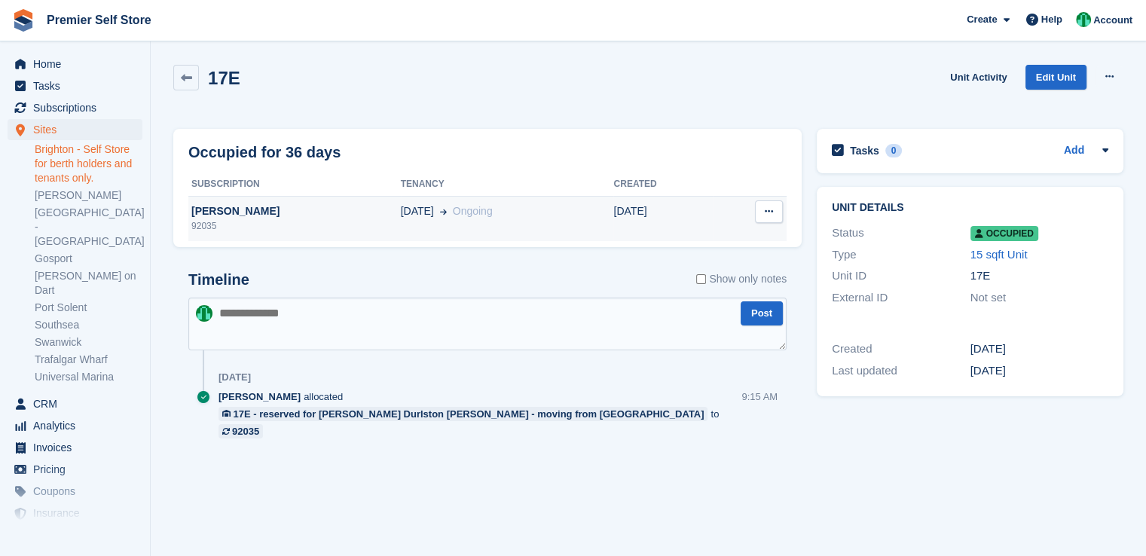
click at [476, 212] on span "Ongoing" at bounding box center [473, 211] width 40 height 12
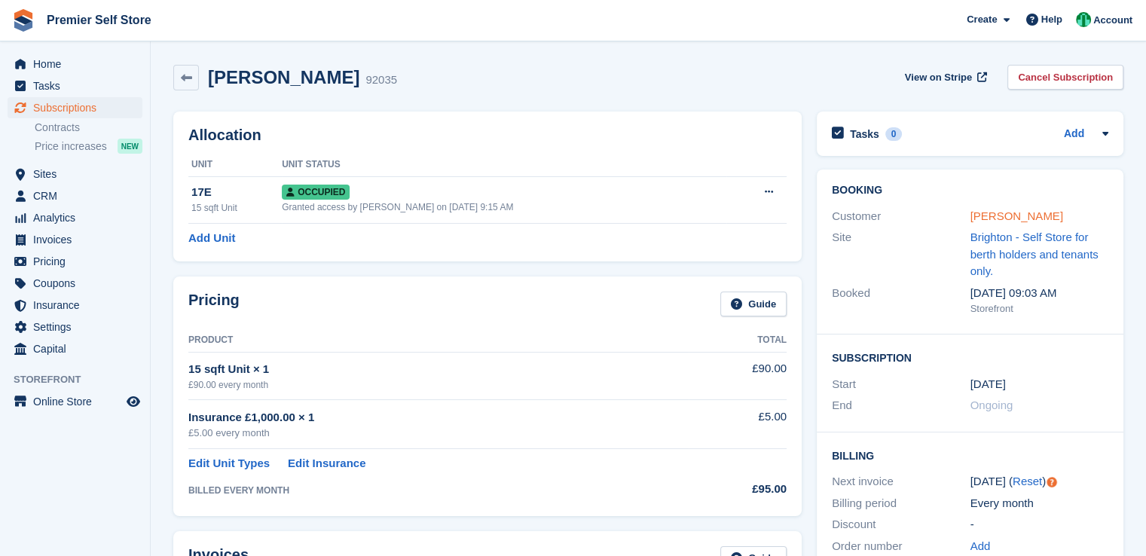
click at [1006, 209] on link "[PERSON_NAME]" at bounding box center [1016, 215] width 93 height 13
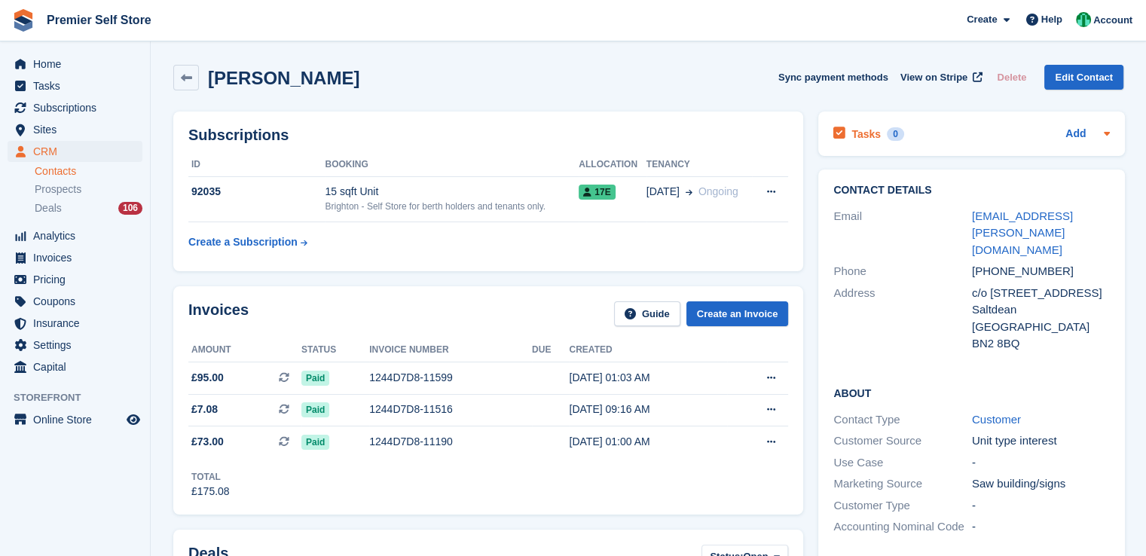
click at [862, 136] on h2 "Tasks" at bounding box center [865, 134] width 29 height 14
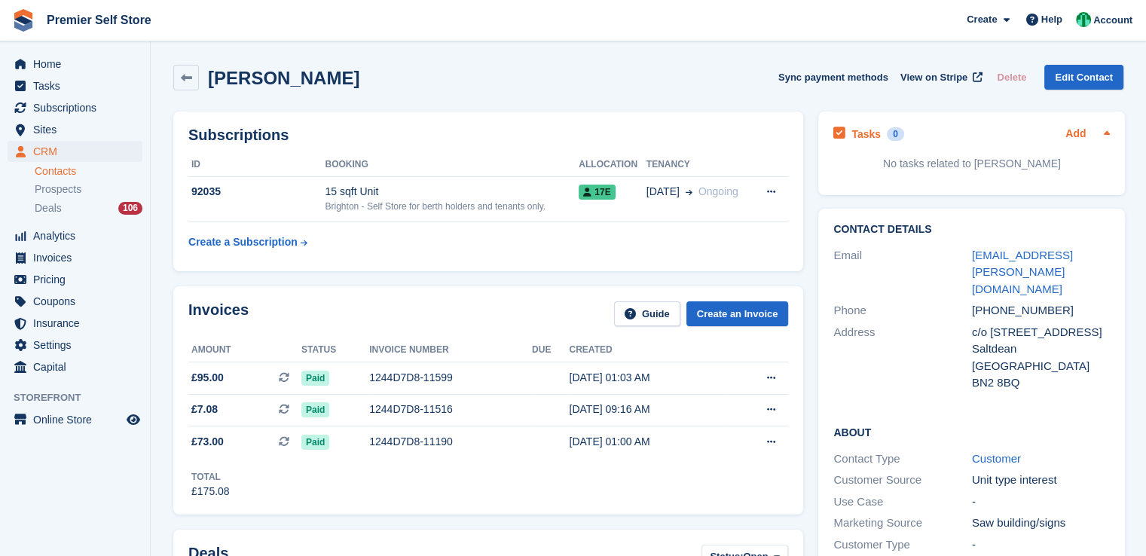
click at [1073, 133] on link "Add" at bounding box center [1075, 134] width 20 height 17
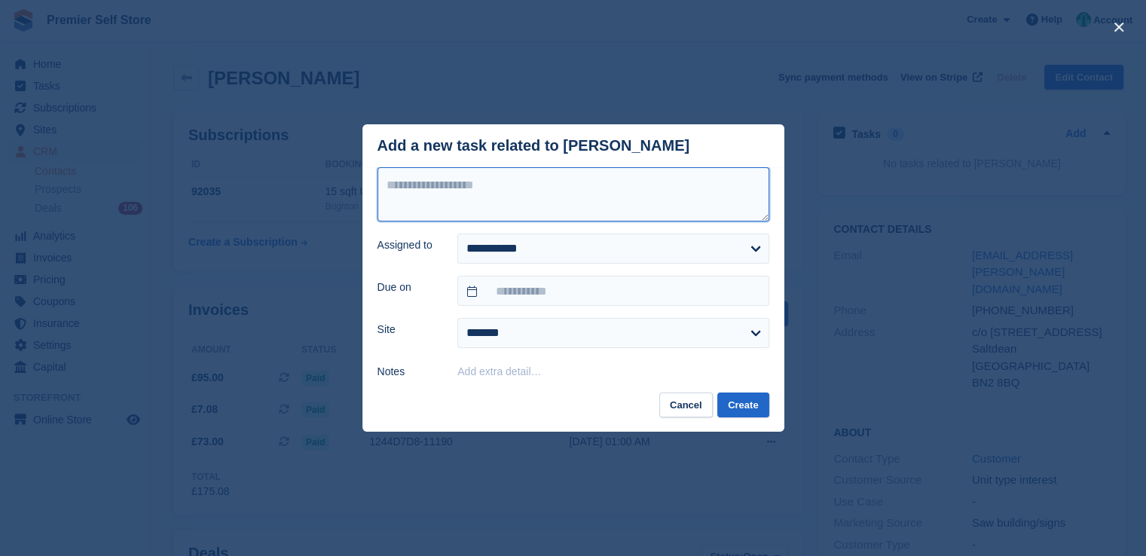
click at [446, 188] on textarea at bounding box center [573, 194] width 392 height 54
type textarea "**********"
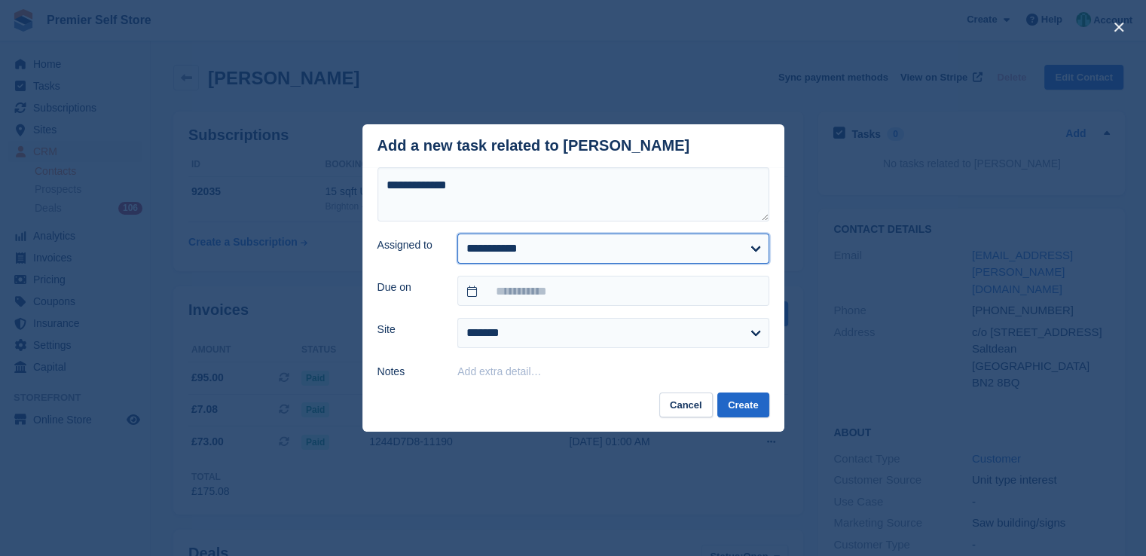
click at [544, 256] on select "**********" at bounding box center [612, 249] width 311 height 30
select select "****"
click at [457, 234] on select "**********" at bounding box center [612, 249] width 311 height 30
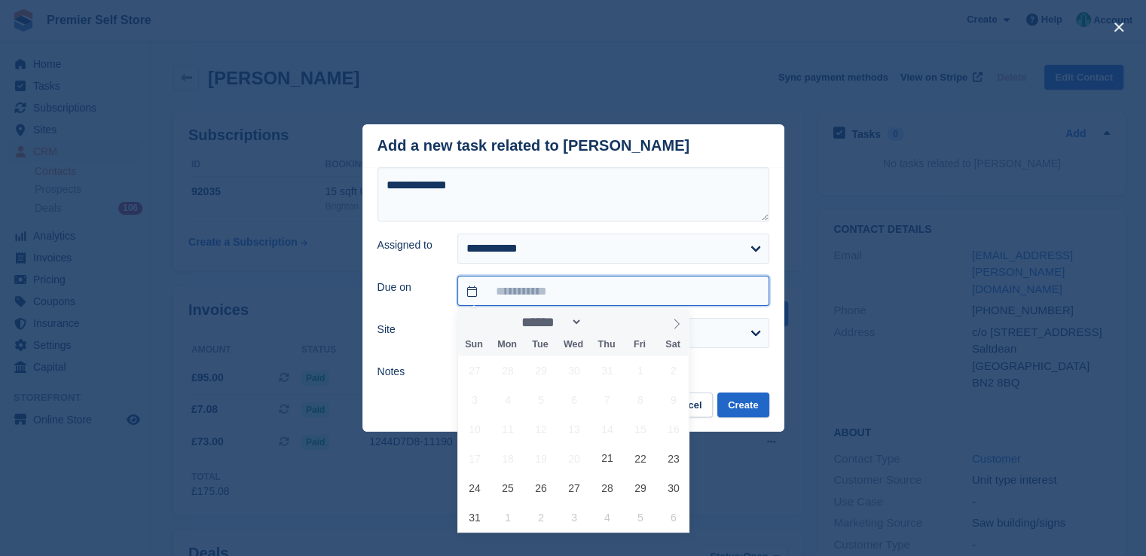
click at [533, 289] on input "text" at bounding box center [612, 291] width 311 height 30
click at [545, 484] on span "26" at bounding box center [540, 487] width 29 height 29
type input "**********"
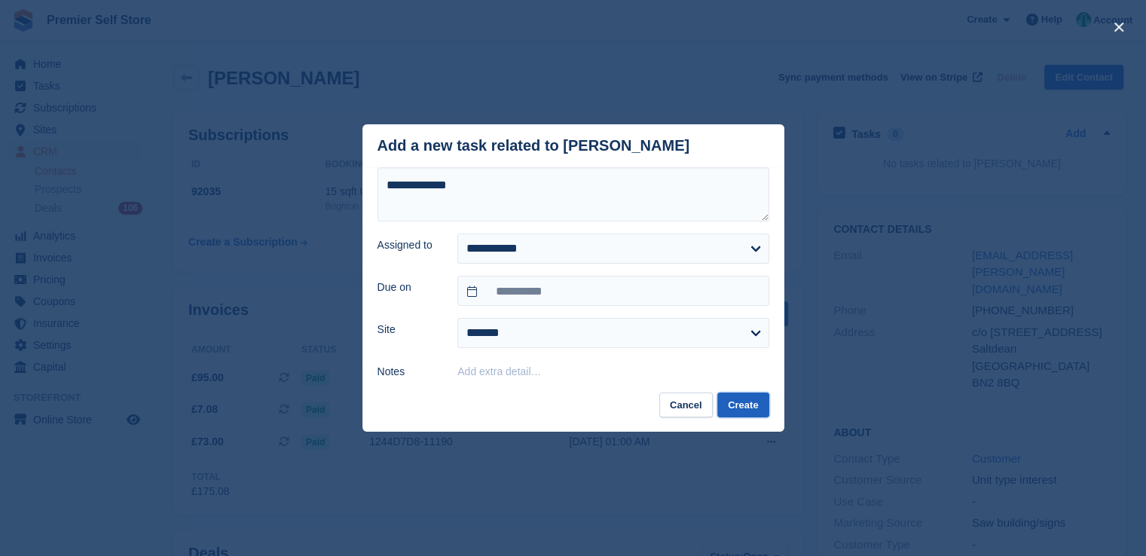
click at [744, 407] on button "Create" at bounding box center [742, 404] width 51 height 25
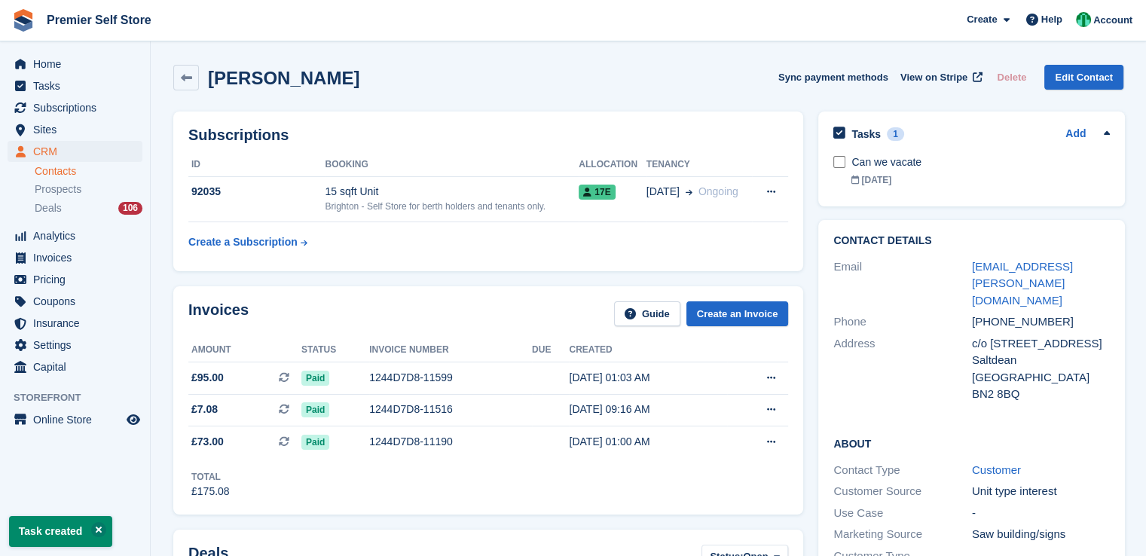
click at [96, 200] on li "Deals 106" at bounding box center [92, 208] width 115 height 17
click at [87, 206] on div "Deals 106" at bounding box center [89, 208] width 108 height 14
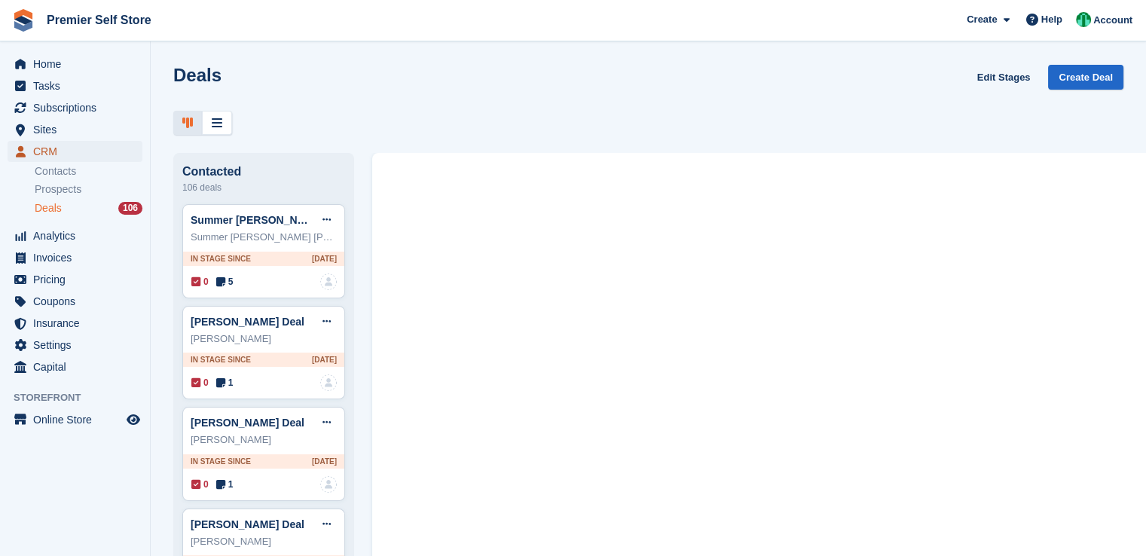
click at [72, 156] on span "CRM" at bounding box center [78, 151] width 90 height 21
